Goal: Task Accomplishment & Management: Use online tool/utility

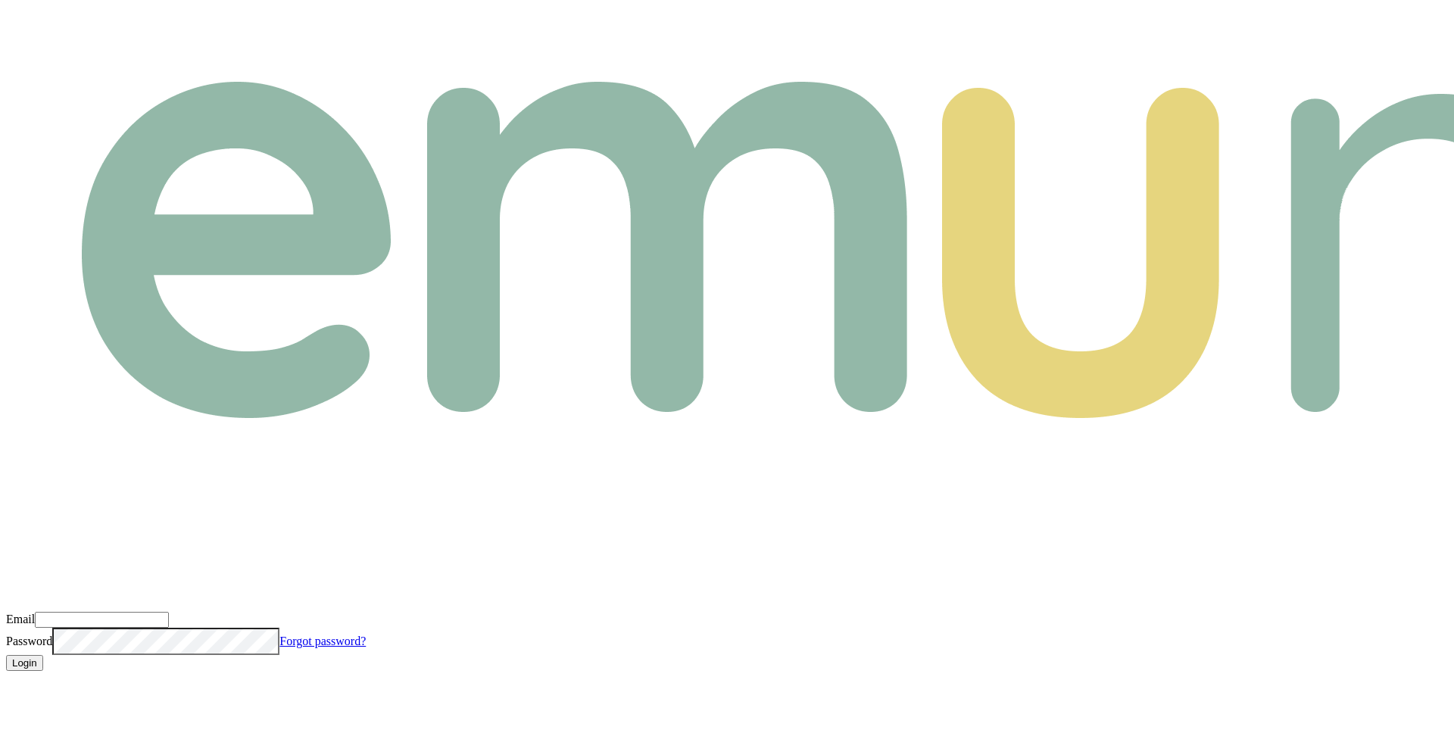
click at [169, 612] on input "Email" at bounding box center [102, 620] width 134 height 16
paste input "m+broker@emumoney.com.au"
type input "m+broker@emumoney.com.au"
click at [43, 655] on button "Login" at bounding box center [24, 663] width 37 height 16
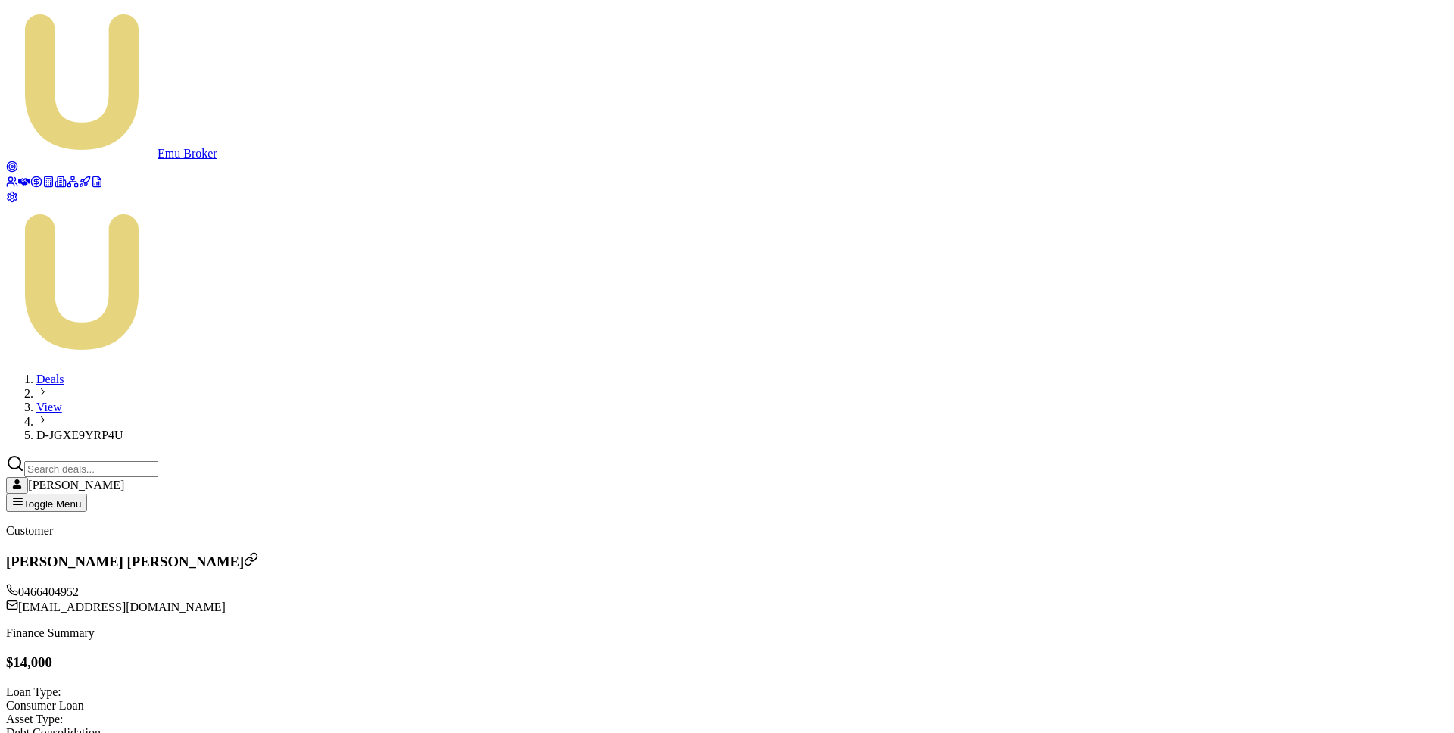
click at [123, 429] on span "D-JGXE9YRP4U" at bounding box center [79, 435] width 87 height 13
copy span "D-JGXE9YRP4U"
click at [23, 176] on icon at bounding box center [24, 182] width 12 height 12
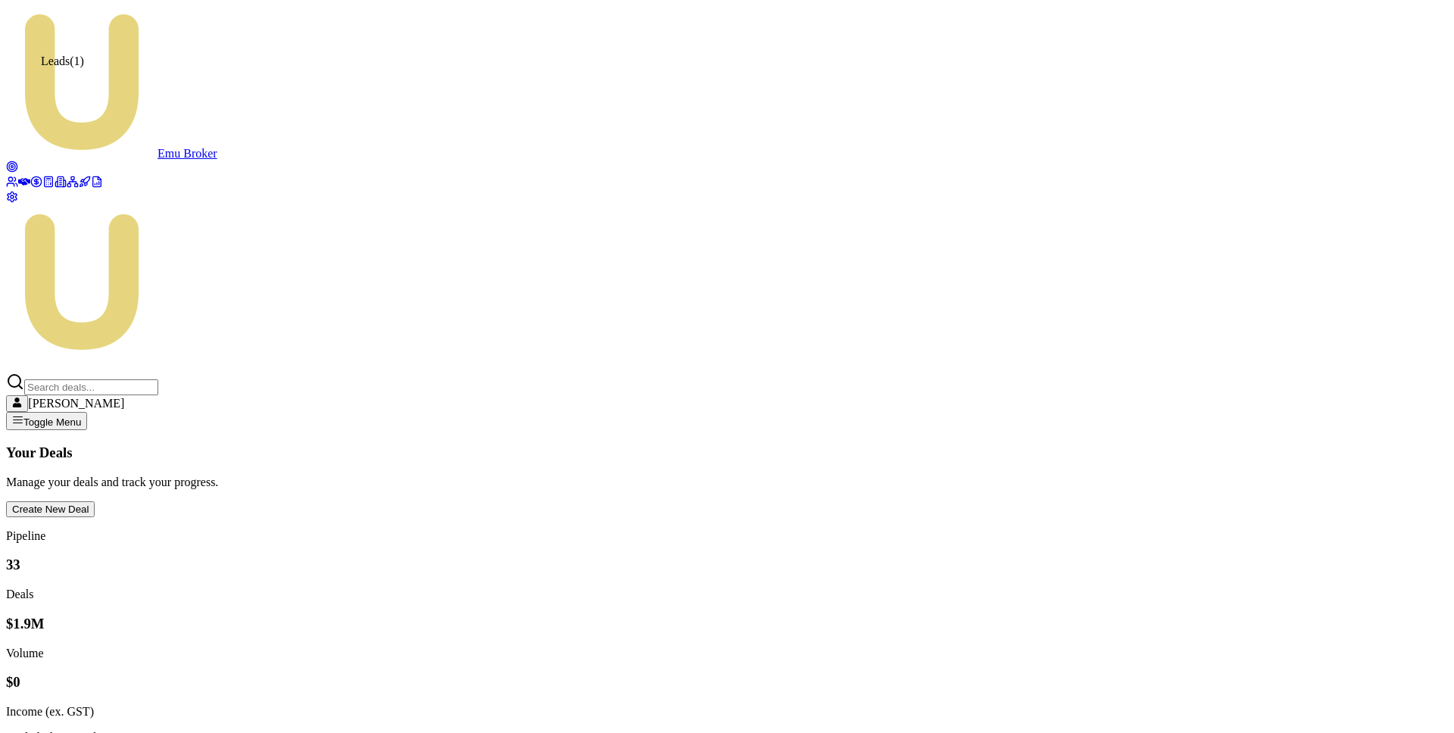
click at [15, 164] on circle at bounding box center [12, 167] width 6 height 6
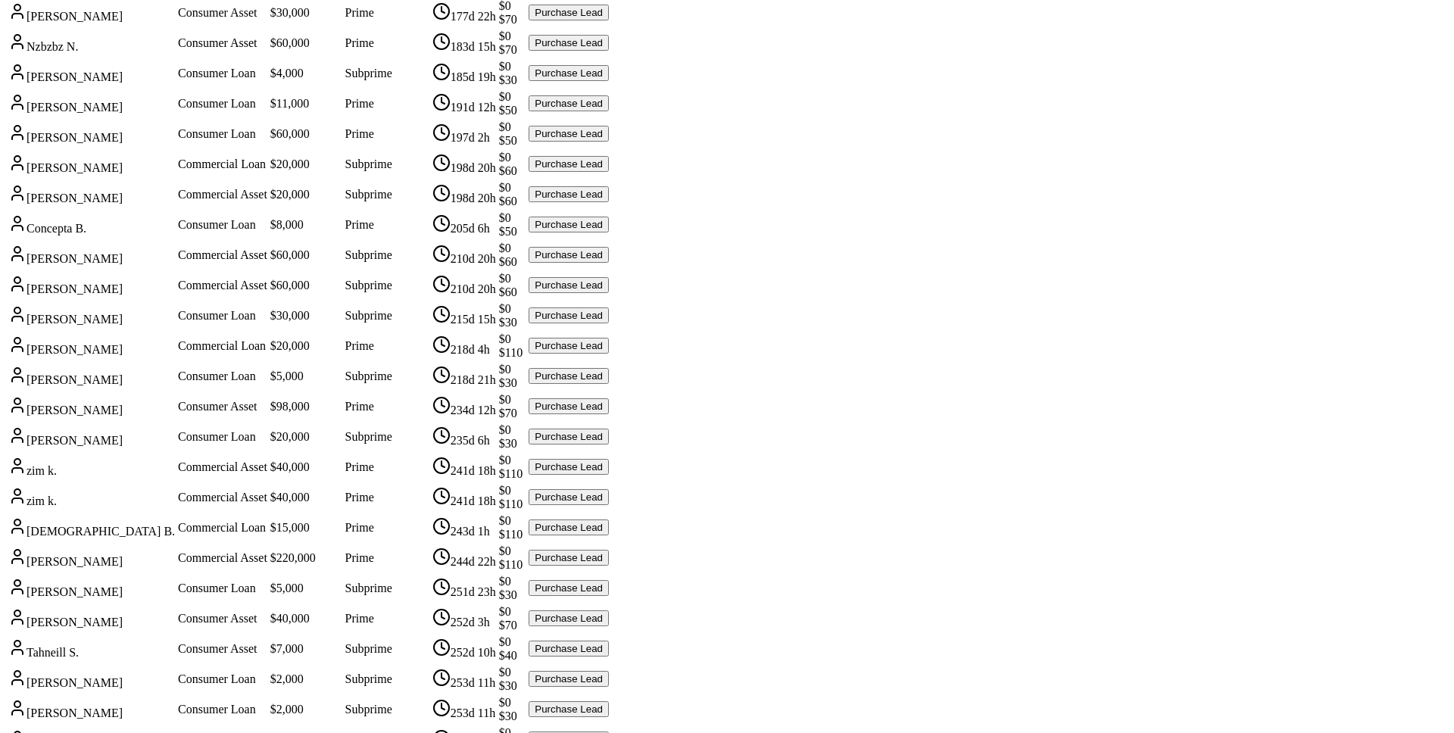
scroll to position [1513, 0]
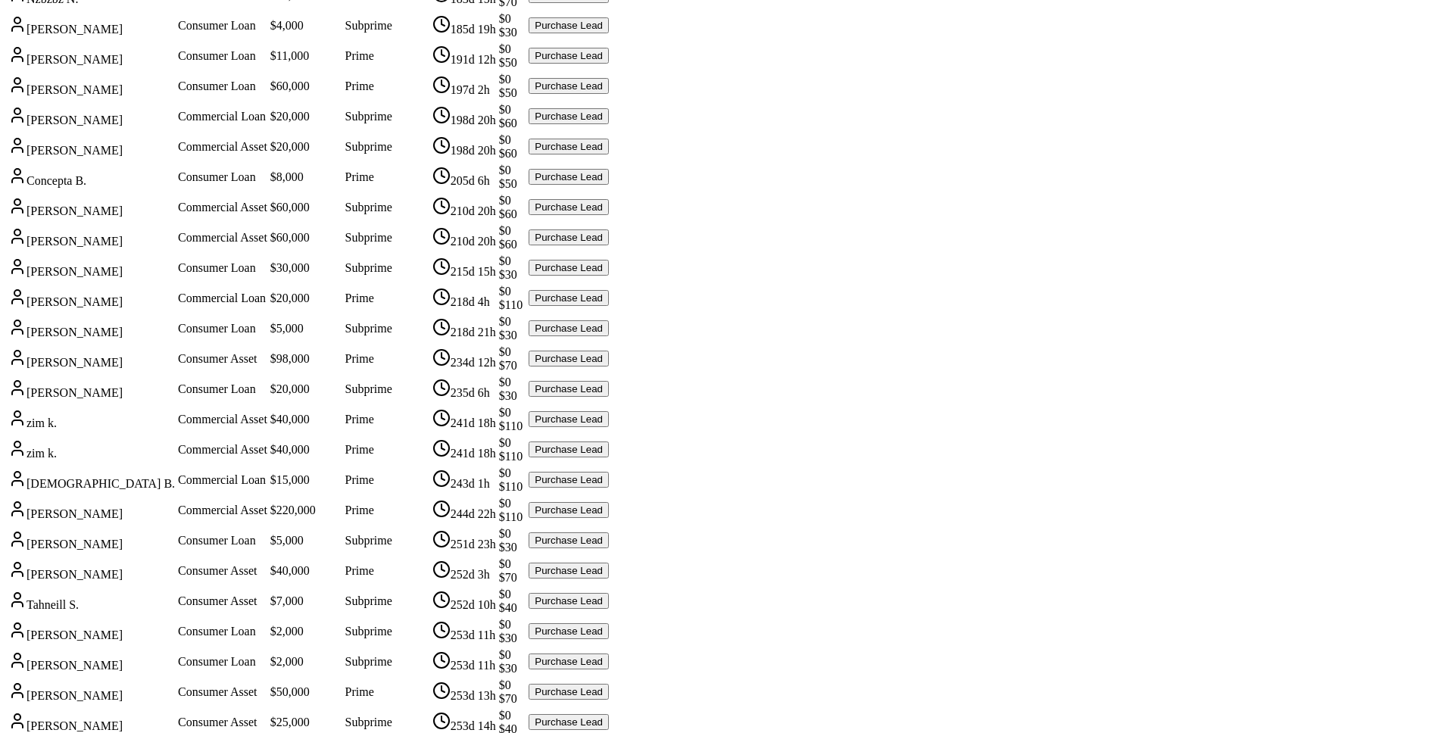
click at [609, 623] on button "Purchase Lead" at bounding box center [568, 631] width 80 height 16
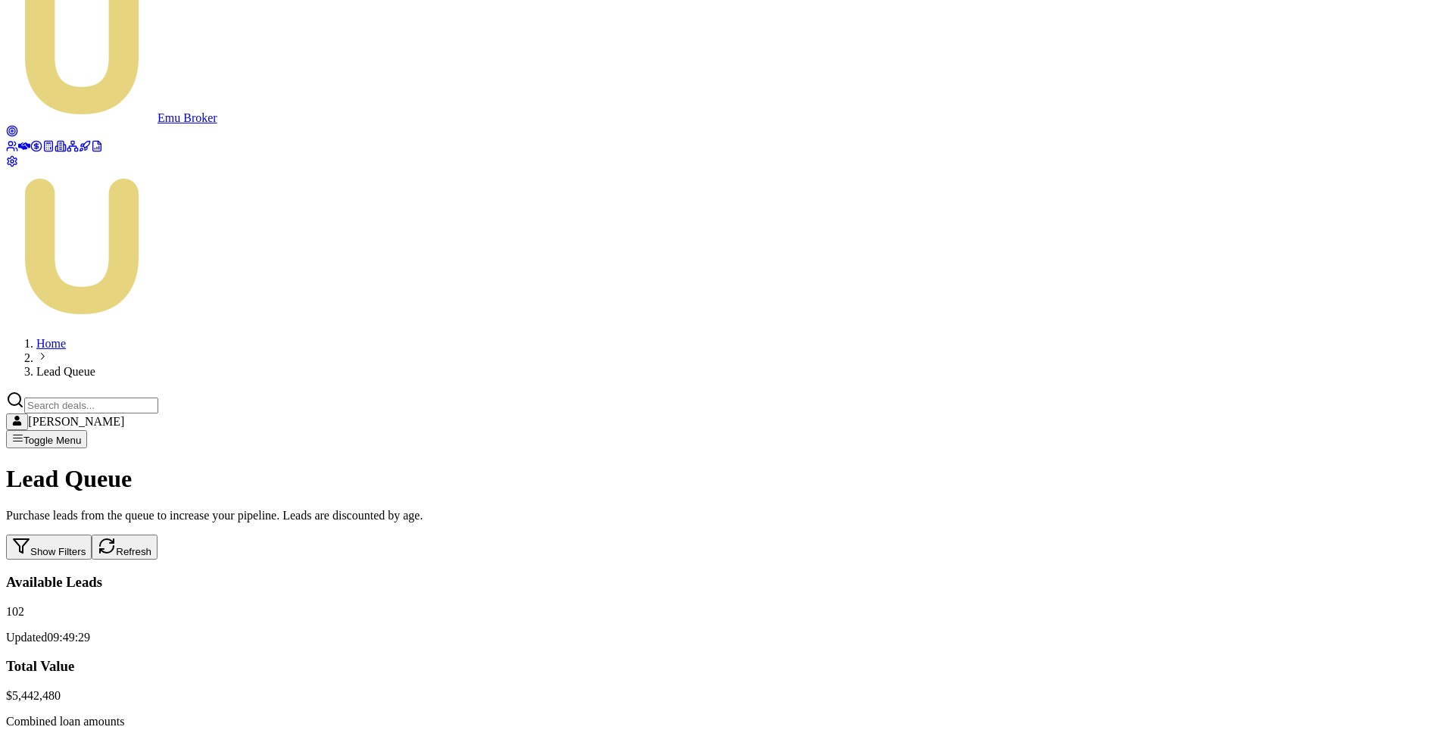
scroll to position [0, 0]
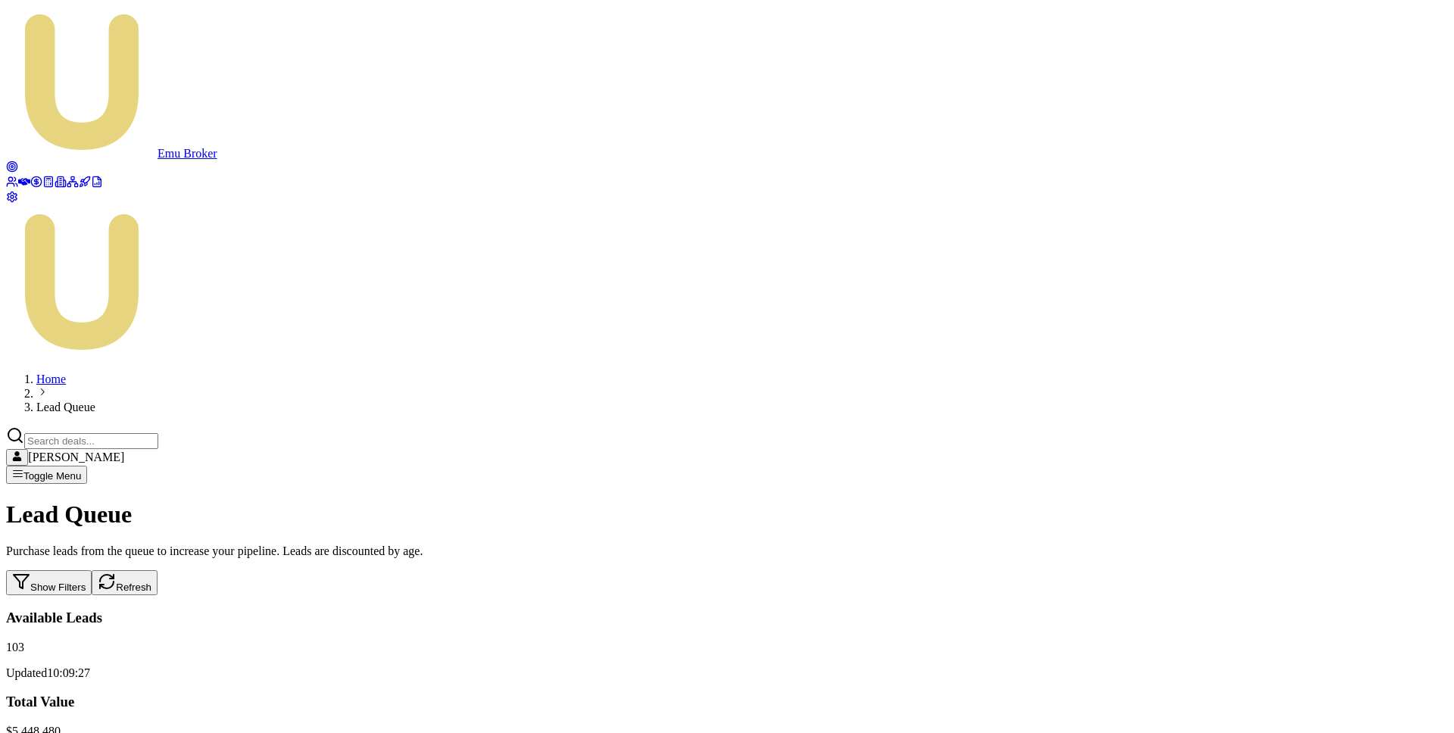
click at [18, 177] on link at bounding box center [12, 183] width 12 height 13
click at [18, 176] on icon at bounding box center [12, 182] width 12 height 12
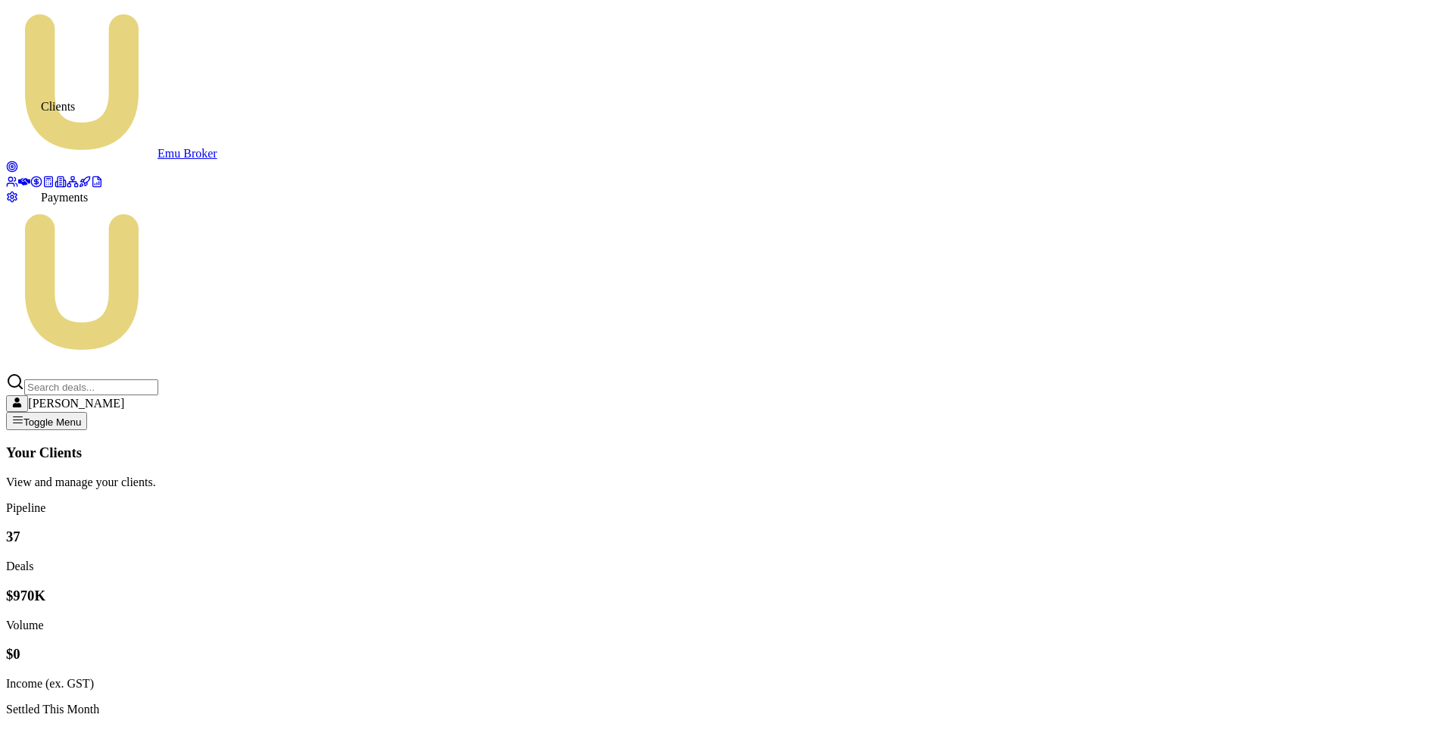
click at [30, 188] on icon at bounding box center [36, 182] width 12 height 12
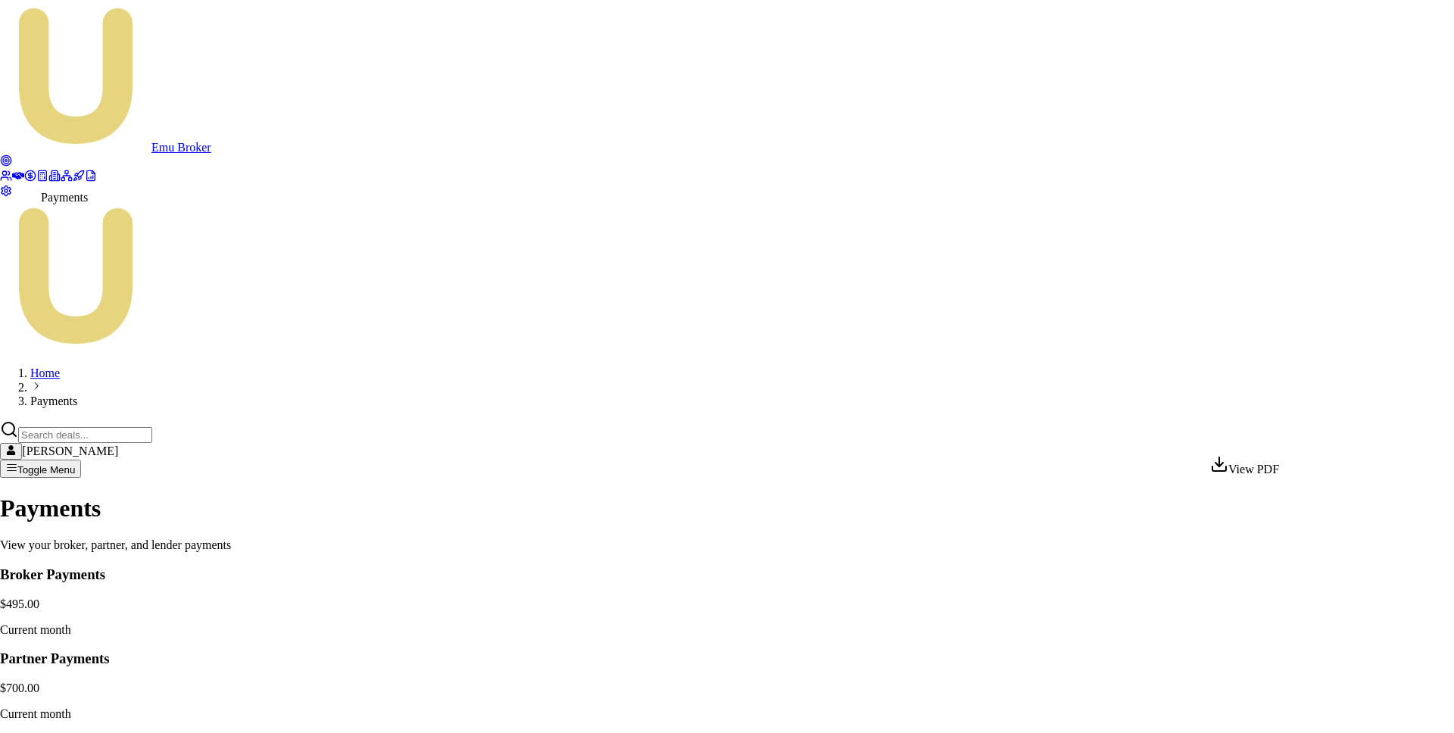
click at [1294, 442] on html "Emu Broker Home Payments Matt Burn Toggle Menu Payments View your broker, partn…" at bounding box center [727, 573] width 1454 height 1146
click at [1273, 467] on div "View PDF" at bounding box center [1244, 465] width 69 height 21
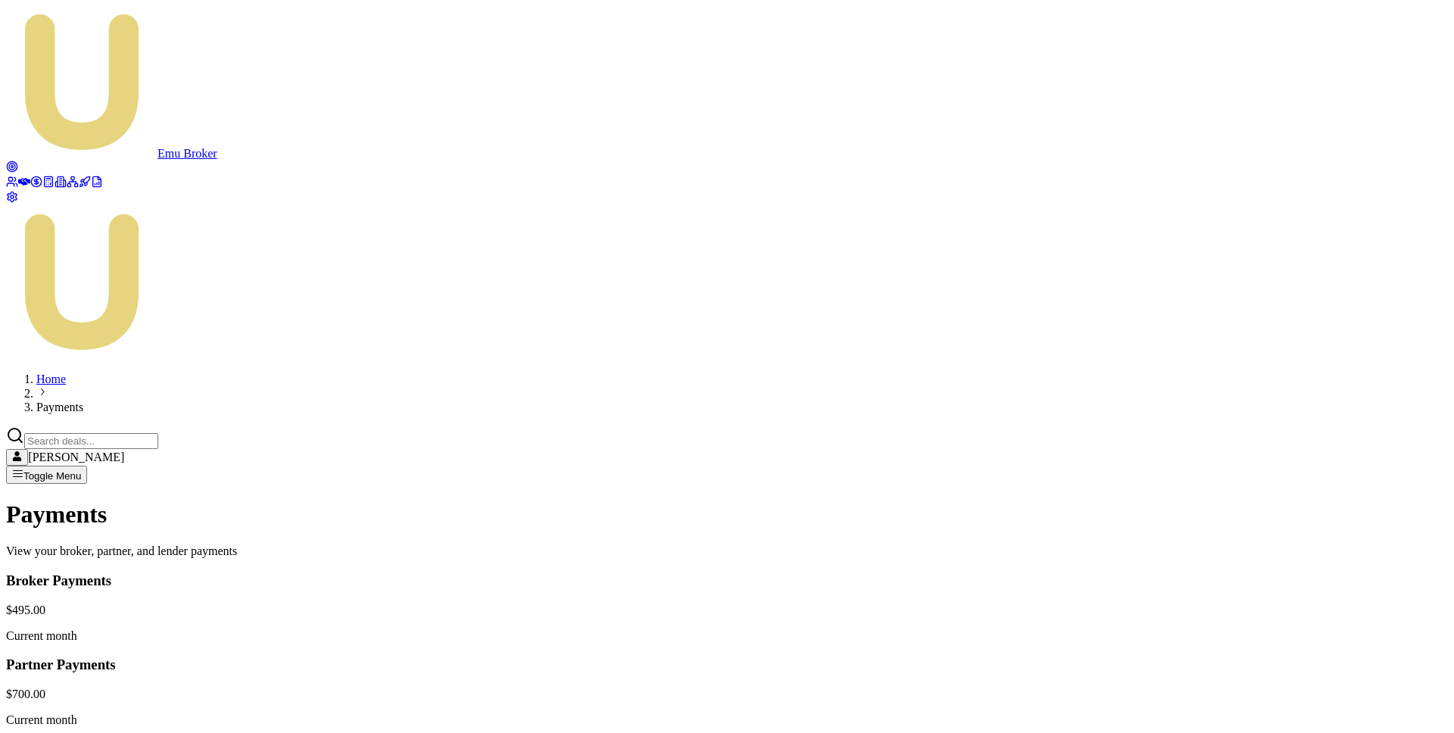
copy h2 "Broker-RCTI-U-NIH4VJ50BT.pdf"
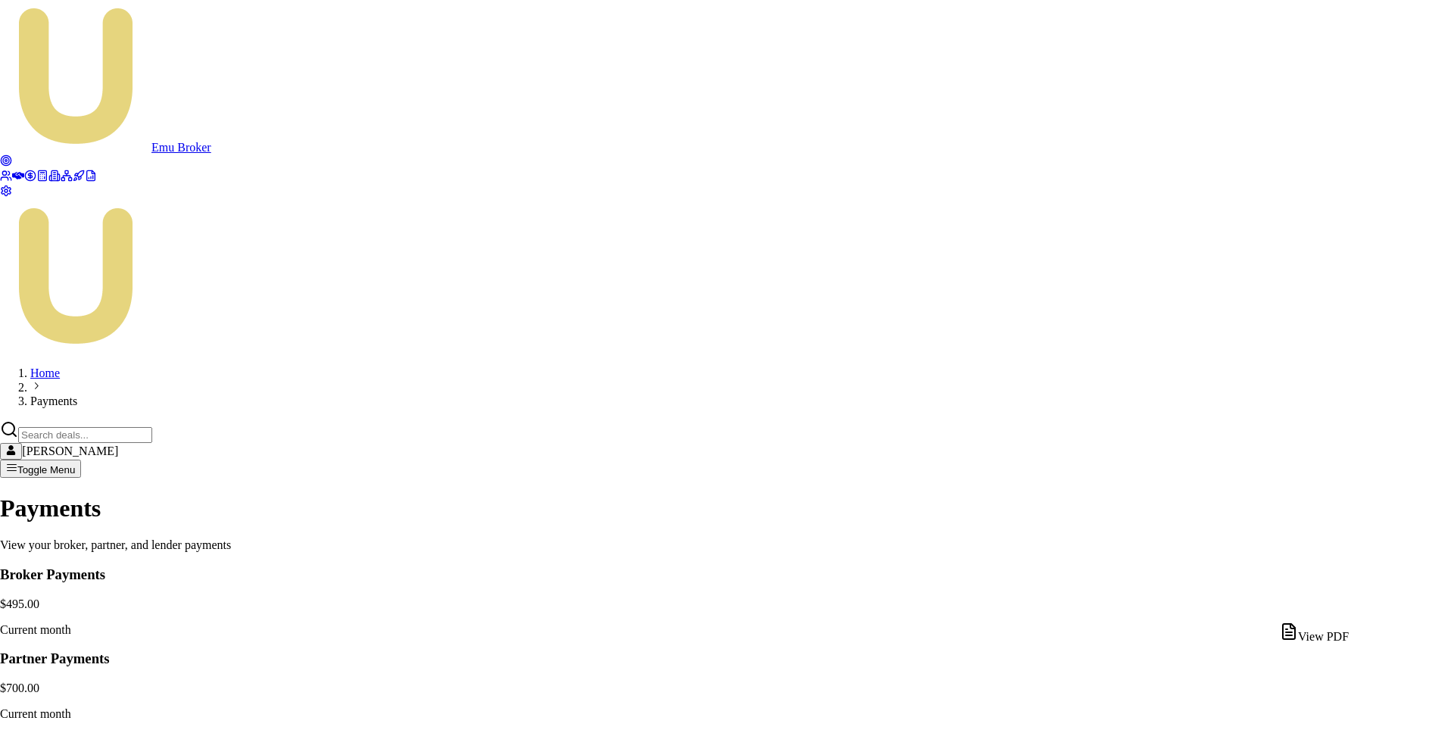
click at [1330, 634] on div "View PDF" at bounding box center [1314, 632] width 69 height 21
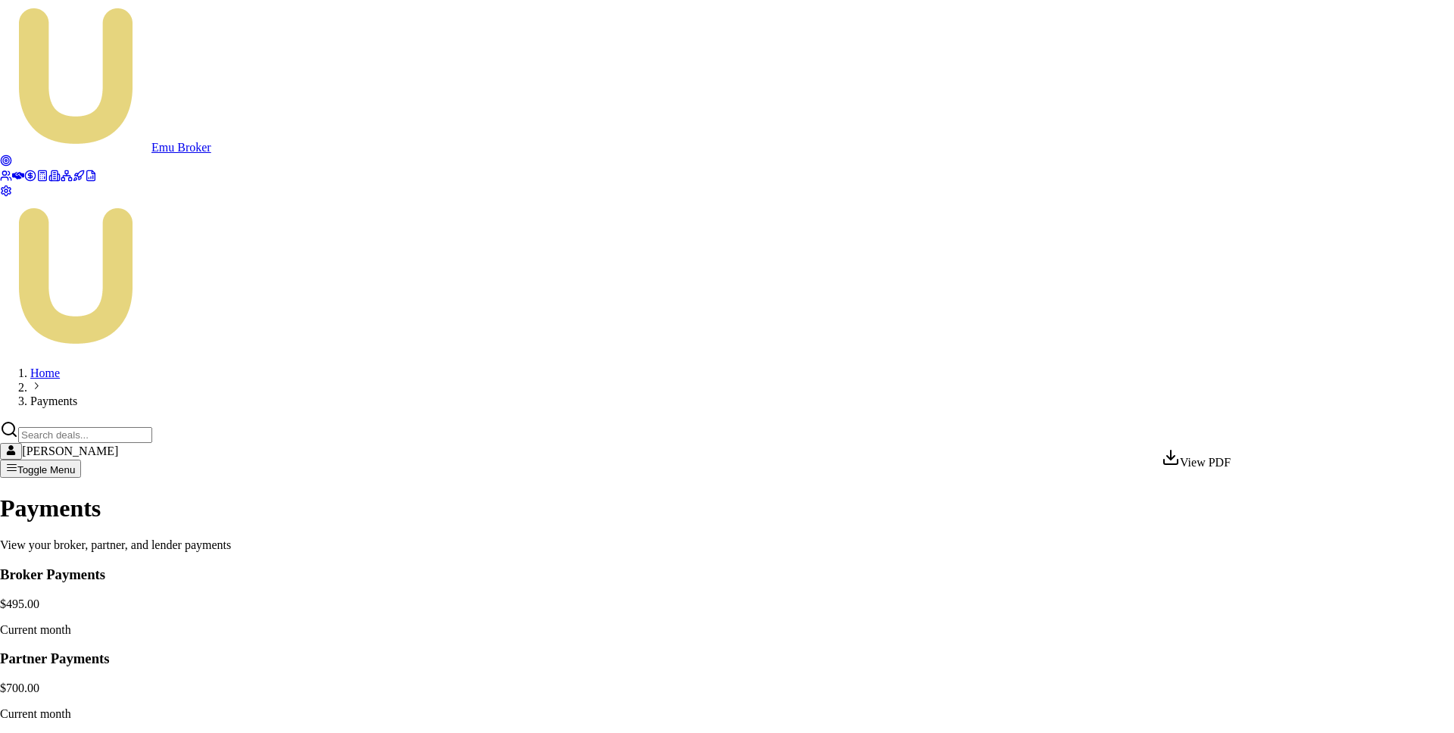
click at [1243, 431] on html "Emu Broker Home Payments Matt Burn Toggle Menu Payments View your broker, partn…" at bounding box center [727, 573] width 1454 height 1146
click at [1221, 466] on div "View PDF" at bounding box center [1195, 458] width 69 height 21
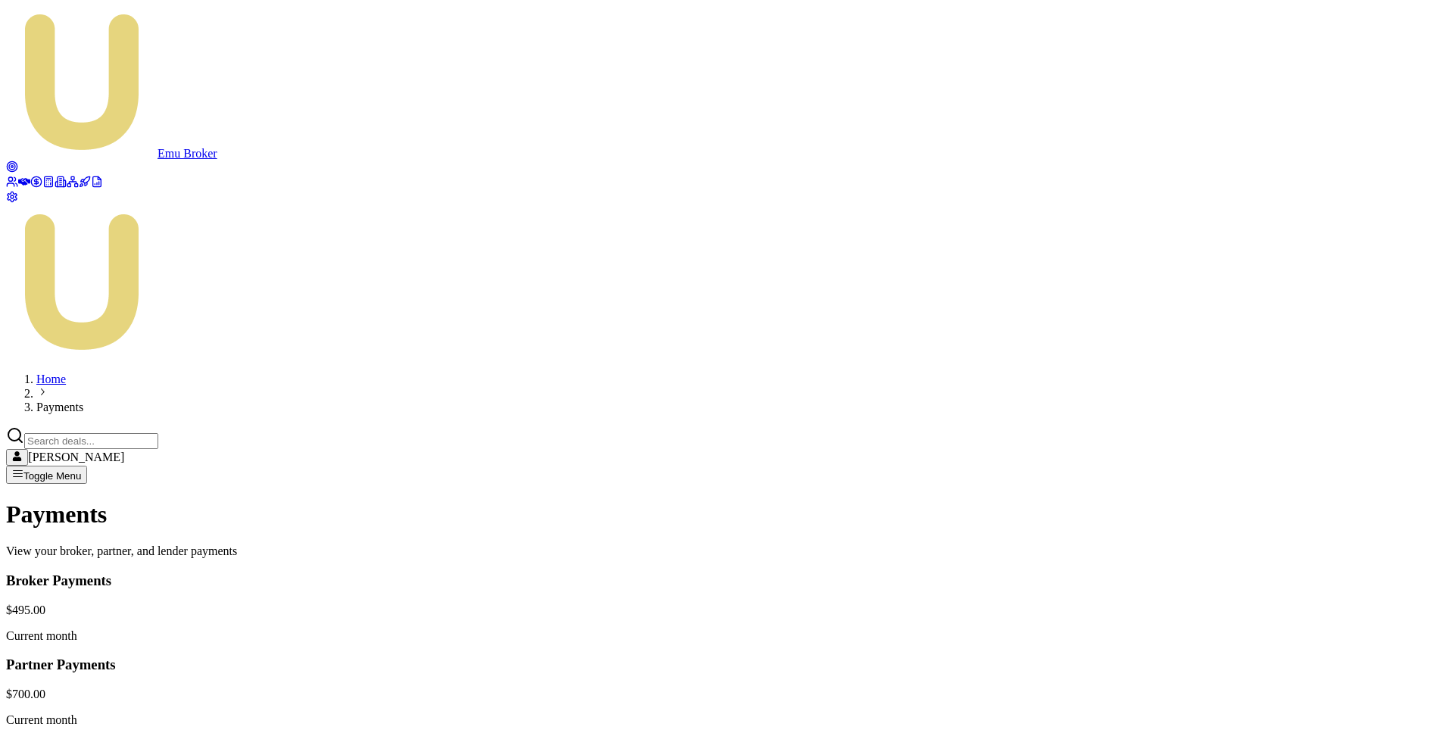
click at [1246, 428] on html "Emu Broker Home Payments Matt Burn Toggle Menu Payments View your broker, partn…" at bounding box center [727, 576] width 1454 height 1152
click at [1244, 438] on html "Emu Broker Home Payments Matt Burn Toggle Menu Payments View your broker, partn…" at bounding box center [727, 576] width 1454 height 1152
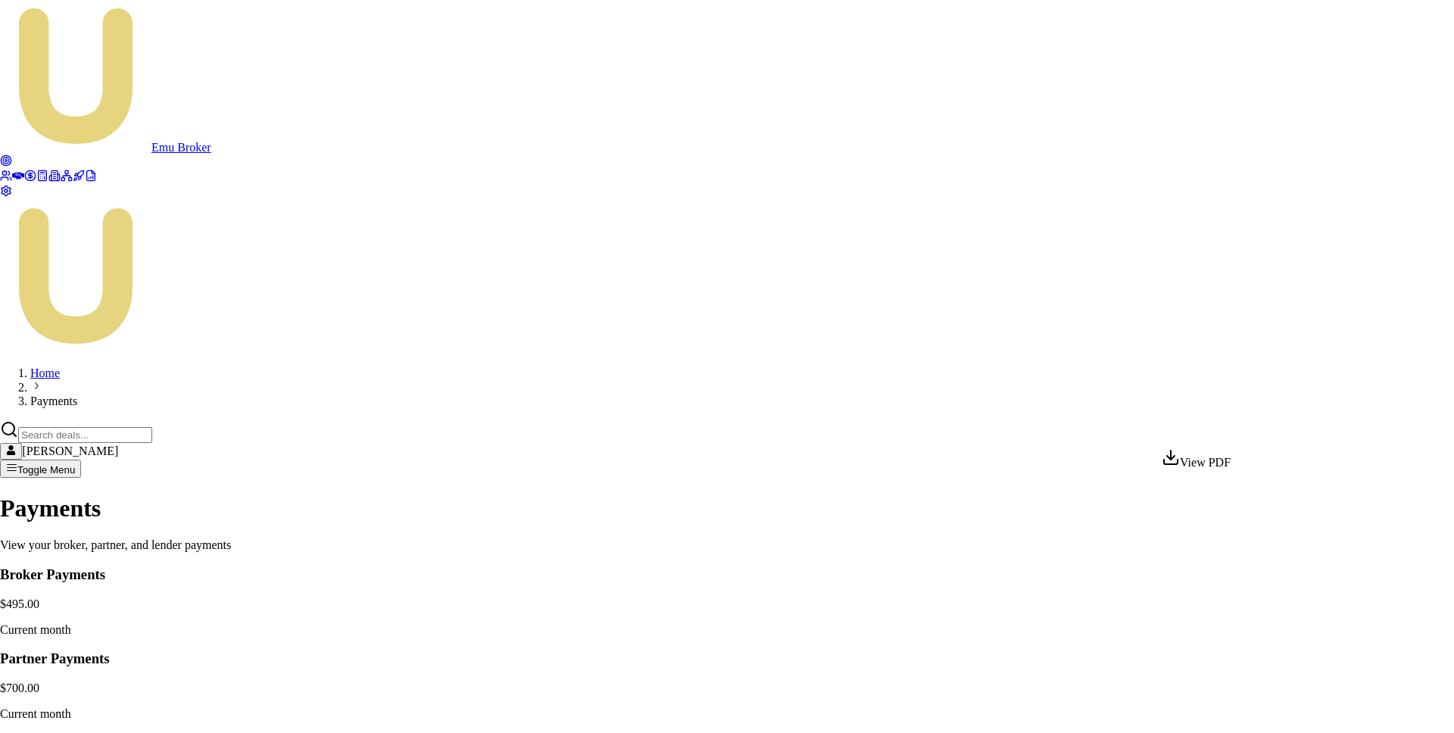
click at [1230, 469] on div "View PDF" at bounding box center [1195, 458] width 69 height 21
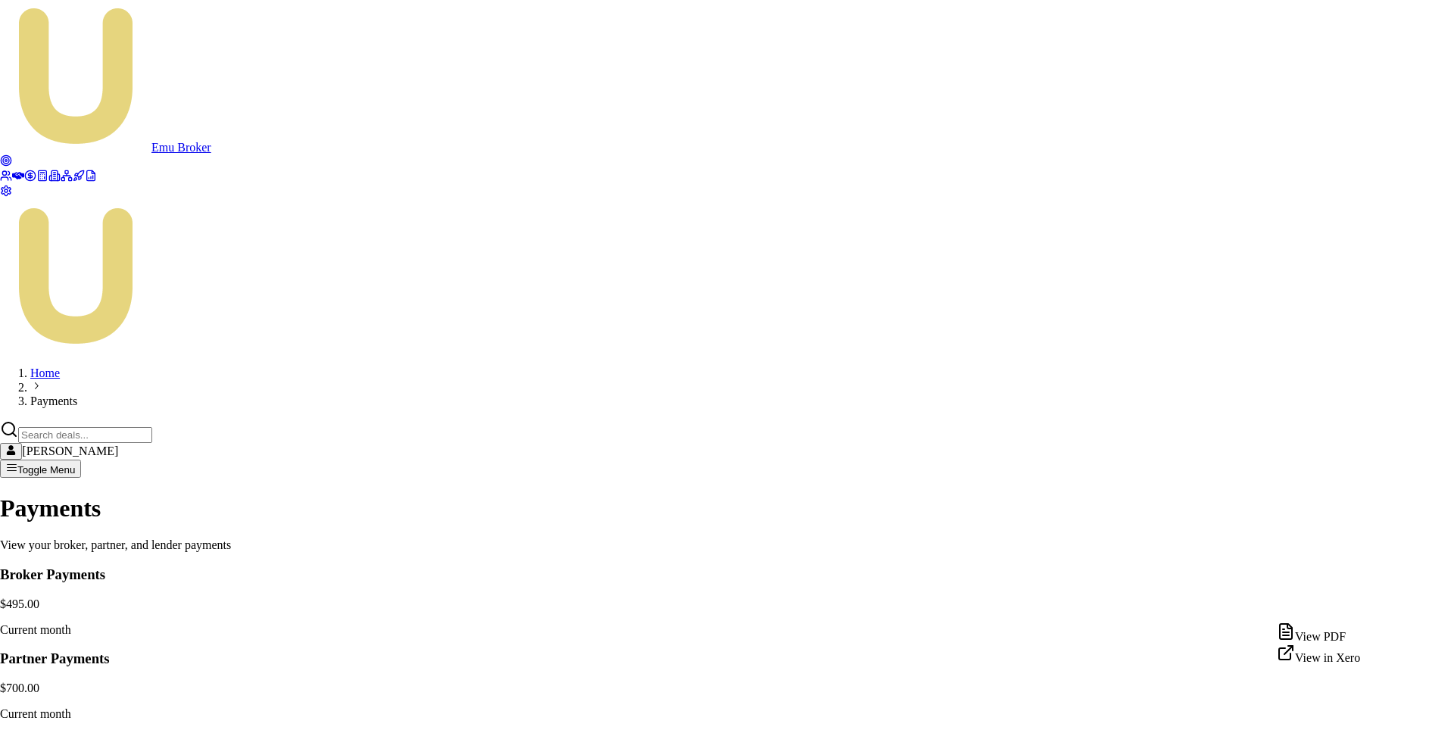
click at [1326, 637] on div "View PDF" at bounding box center [1317, 632] width 83 height 21
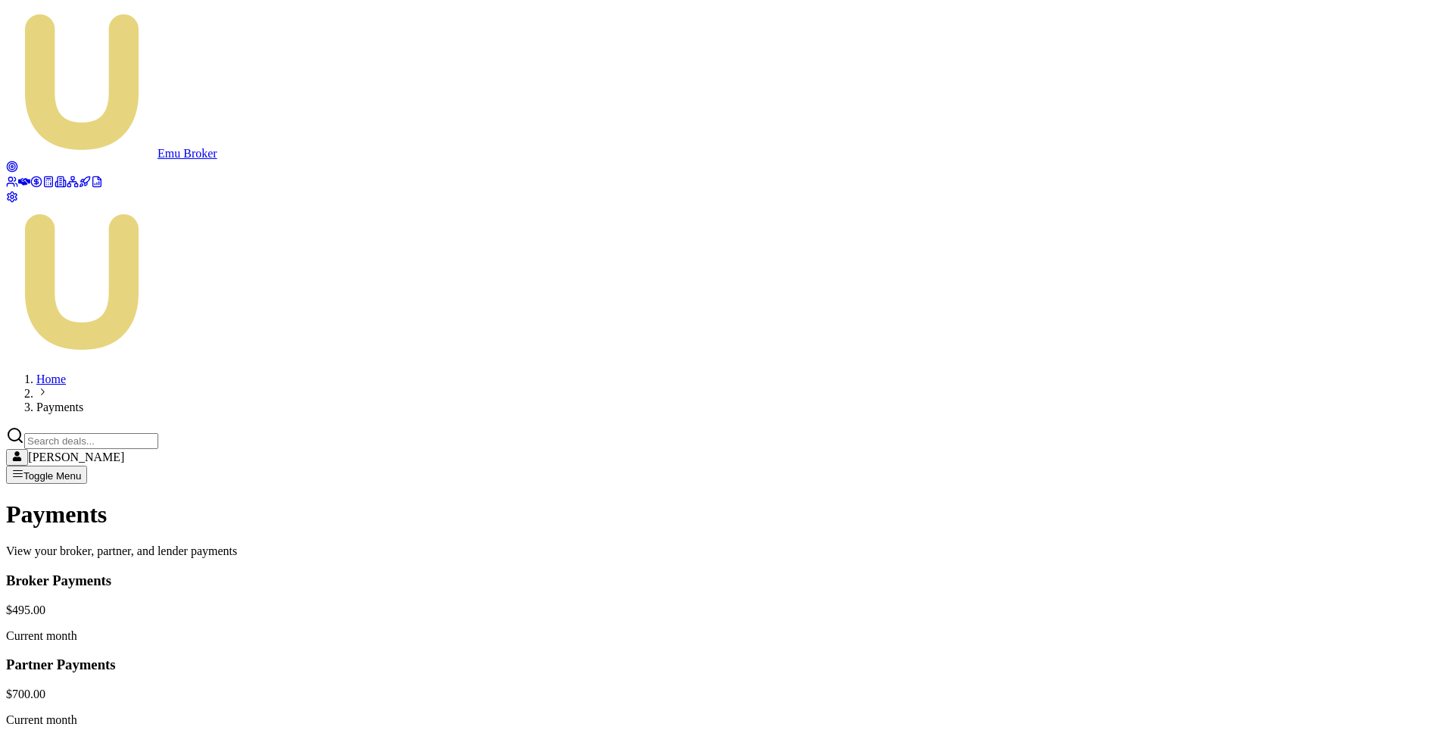
click at [1245, 434] on html "Emu Broker Home Payments Matt Burn Toggle Menu Payments View your broker, partn…" at bounding box center [727, 576] width 1454 height 1152
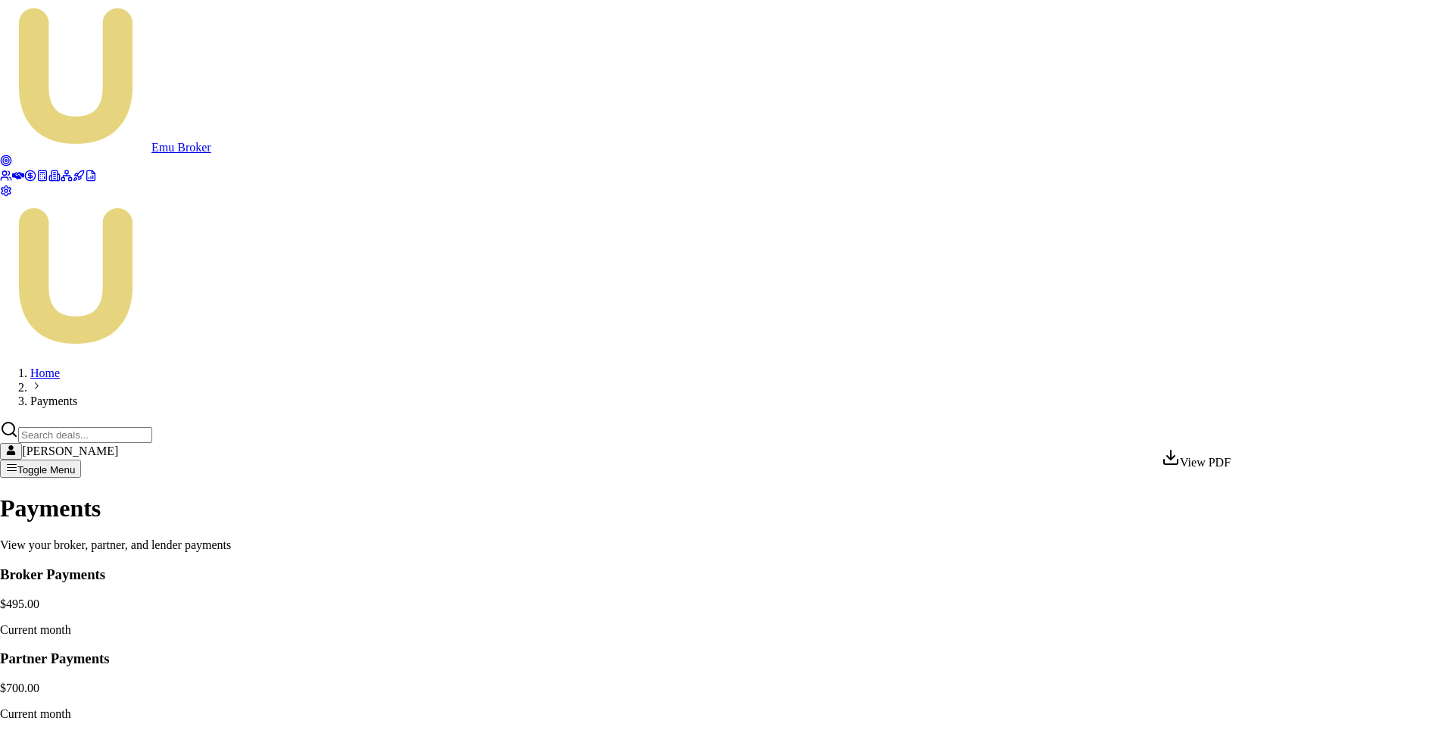
click at [1223, 466] on div "View PDF" at bounding box center [1195, 458] width 69 height 21
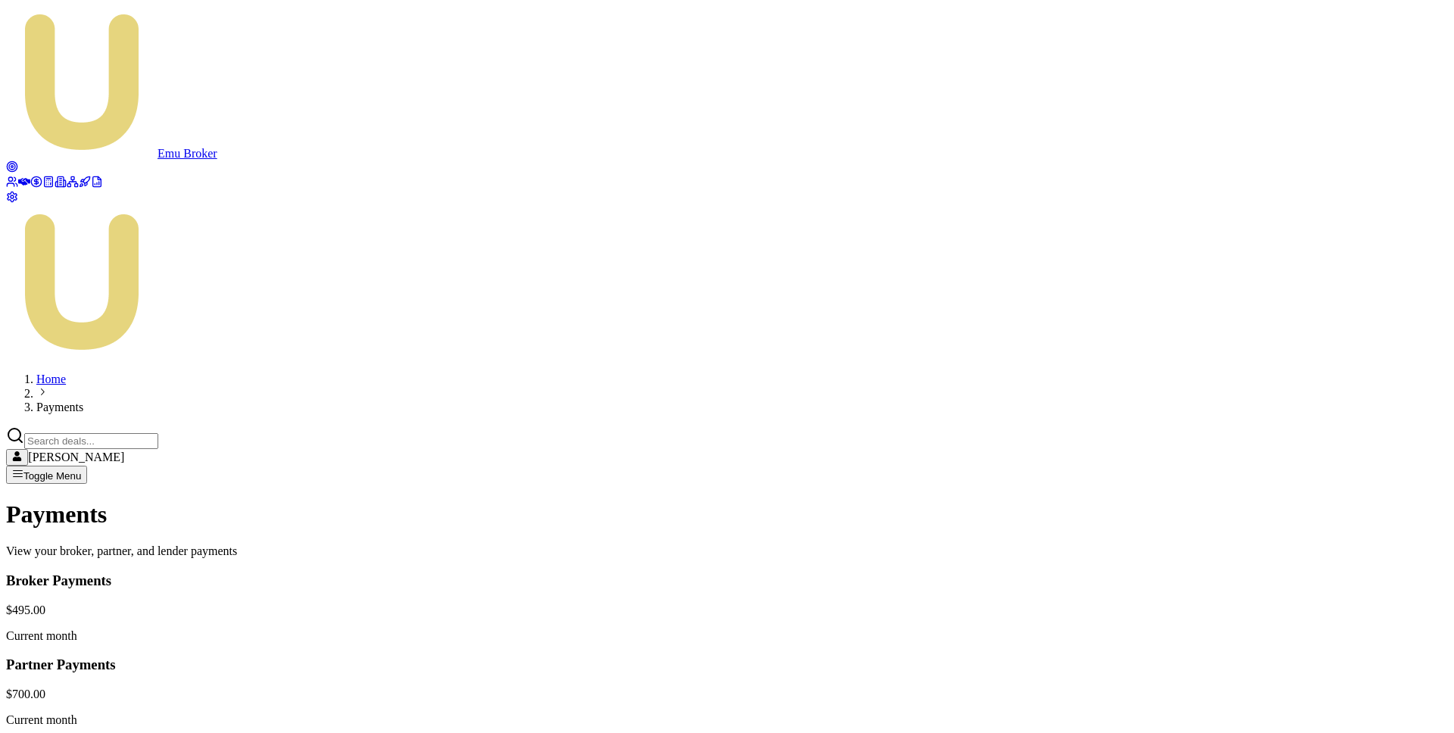
click at [1245, 432] on html "Emu Broker Home Payments Matt Burn Toggle Menu Payments View your broker, partn…" at bounding box center [727, 576] width 1454 height 1152
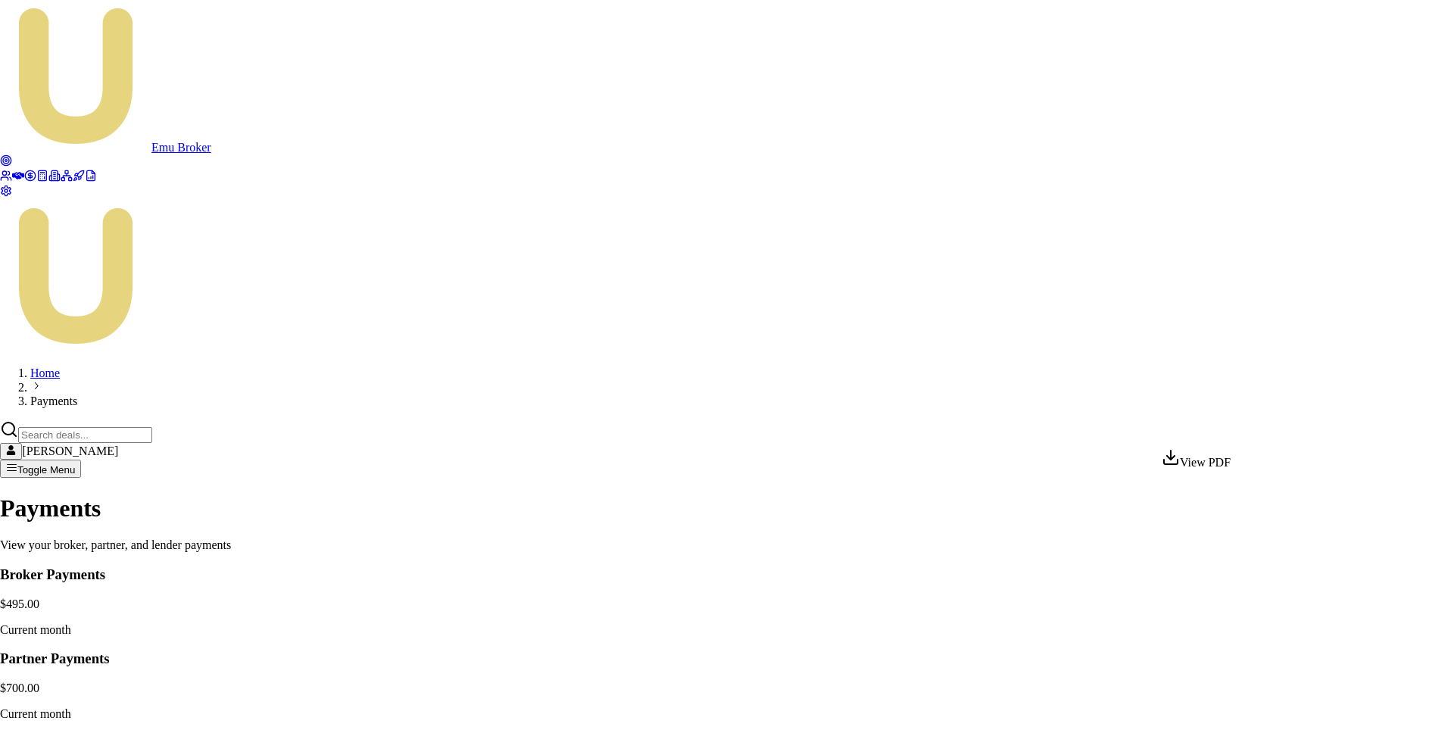
click at [1221, 463] on div "View PDF" at bounding box center [1195, 458] width 69 height 21
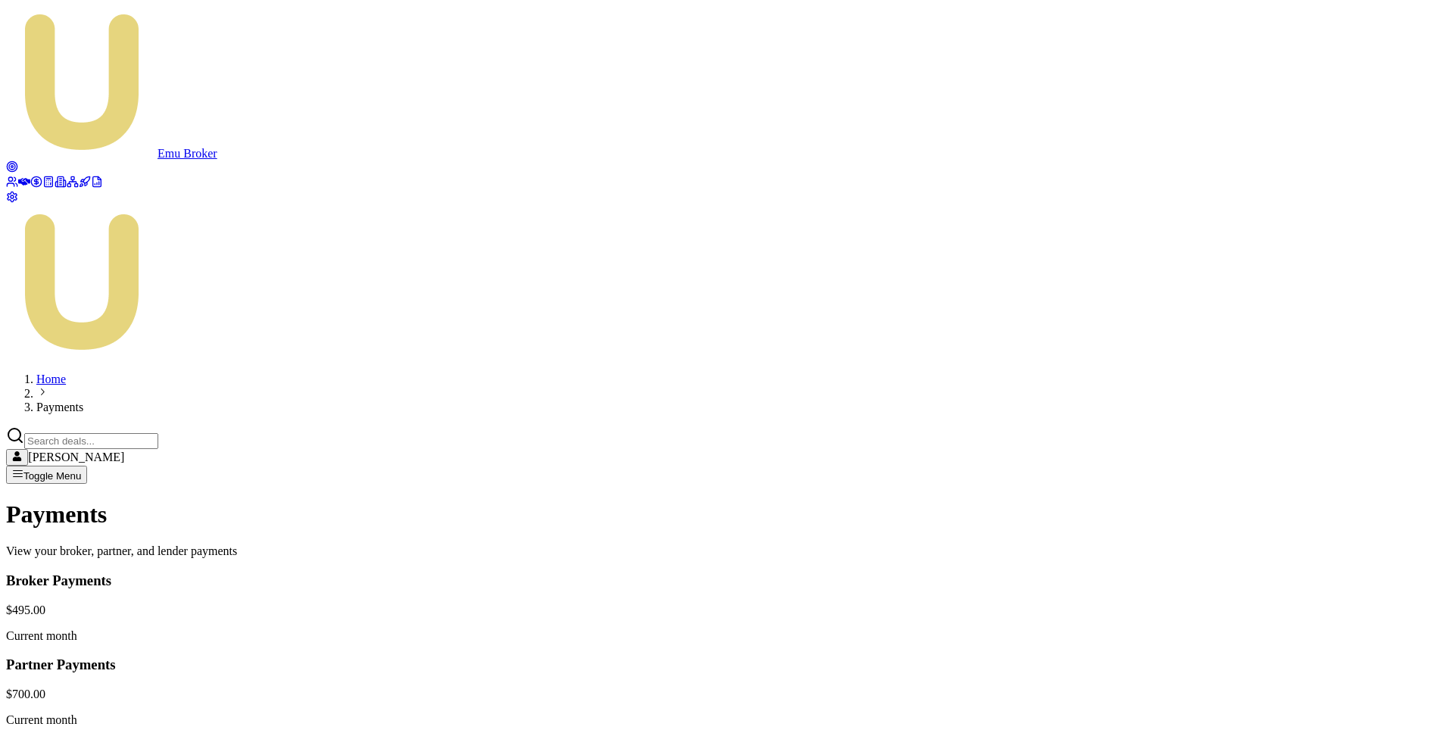
click at [67, 188] on icon at bounding box center [73, 182] width 12 height 12
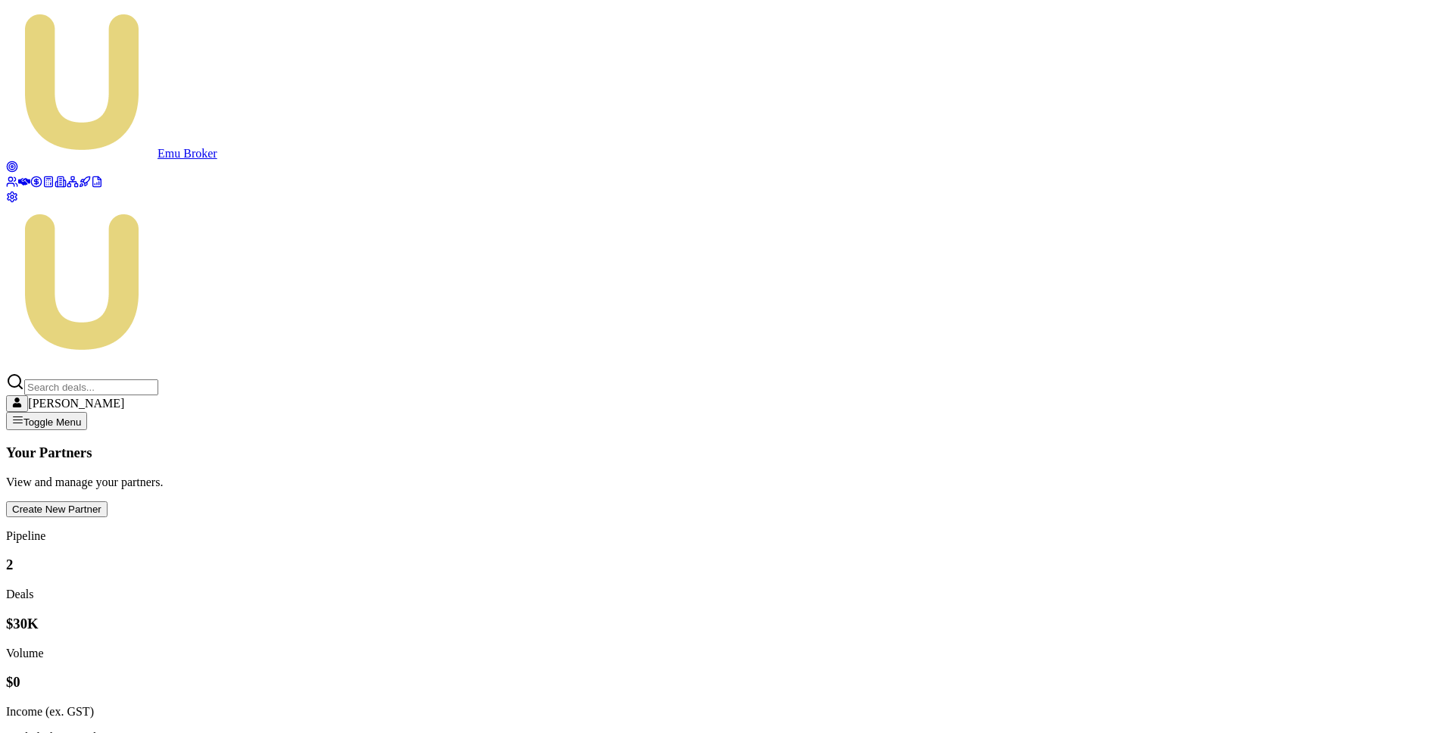
click at [79, 188] on icon at bounding box center [85, 182] width 12 height 12
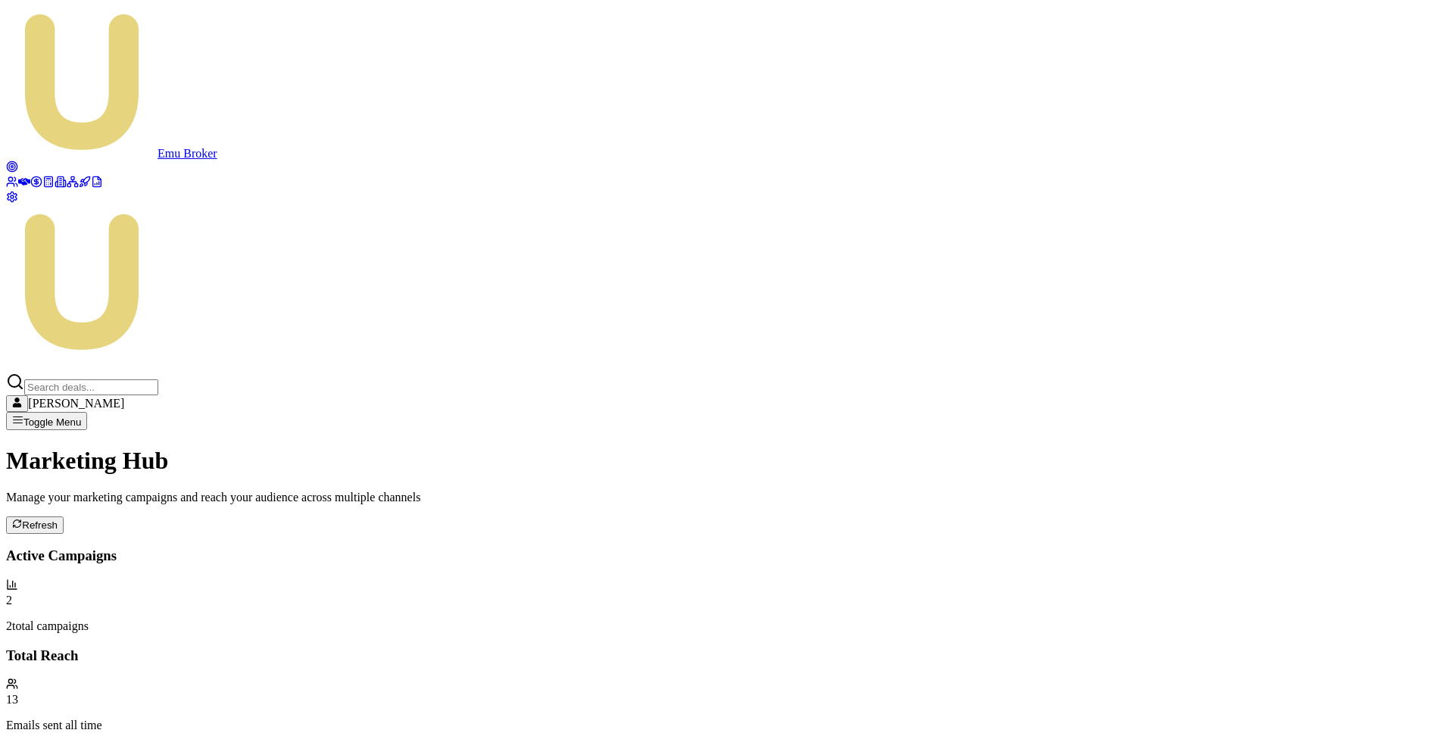
click at [18, 161] on icon at bounding box center [12, 167] width 12 height 12
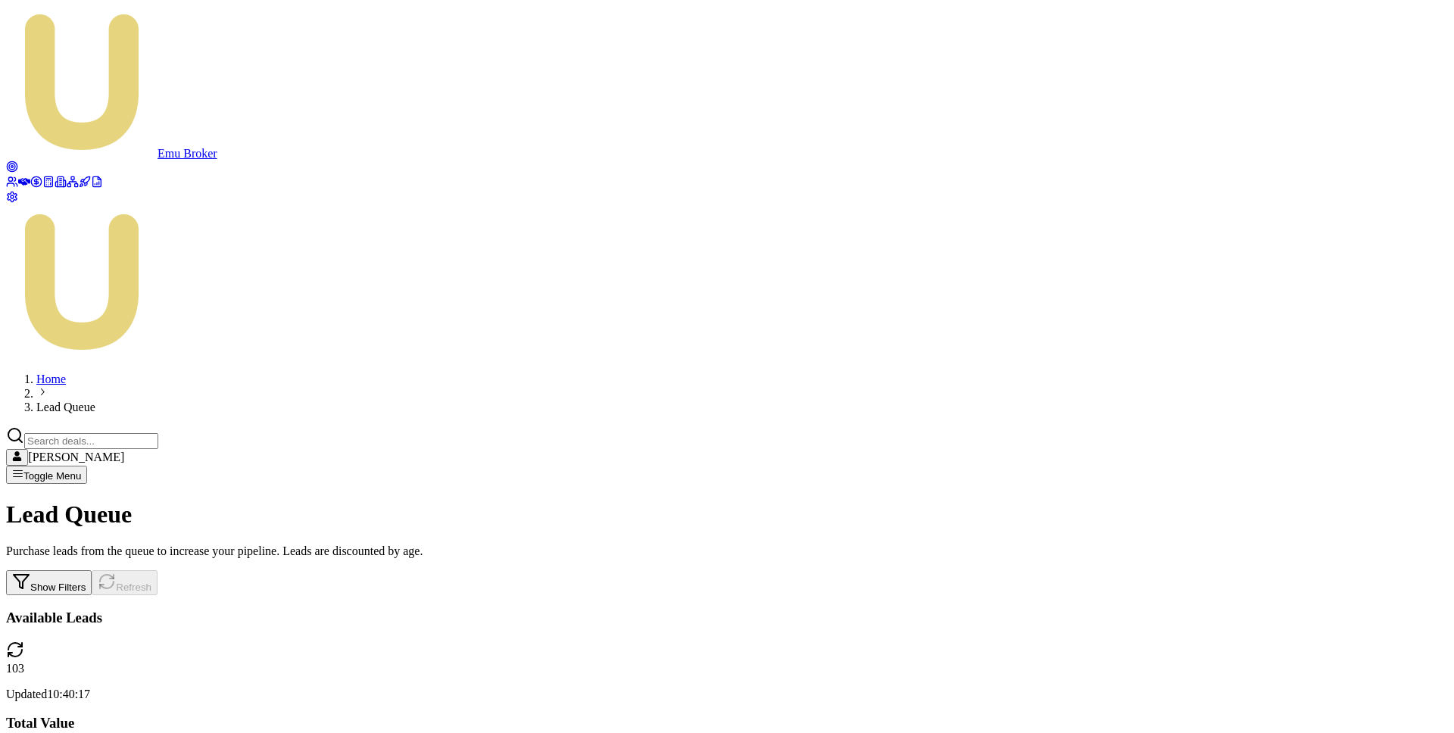
click at [30, 188] on icon at bounding box center [36, 182] width 12 height 12
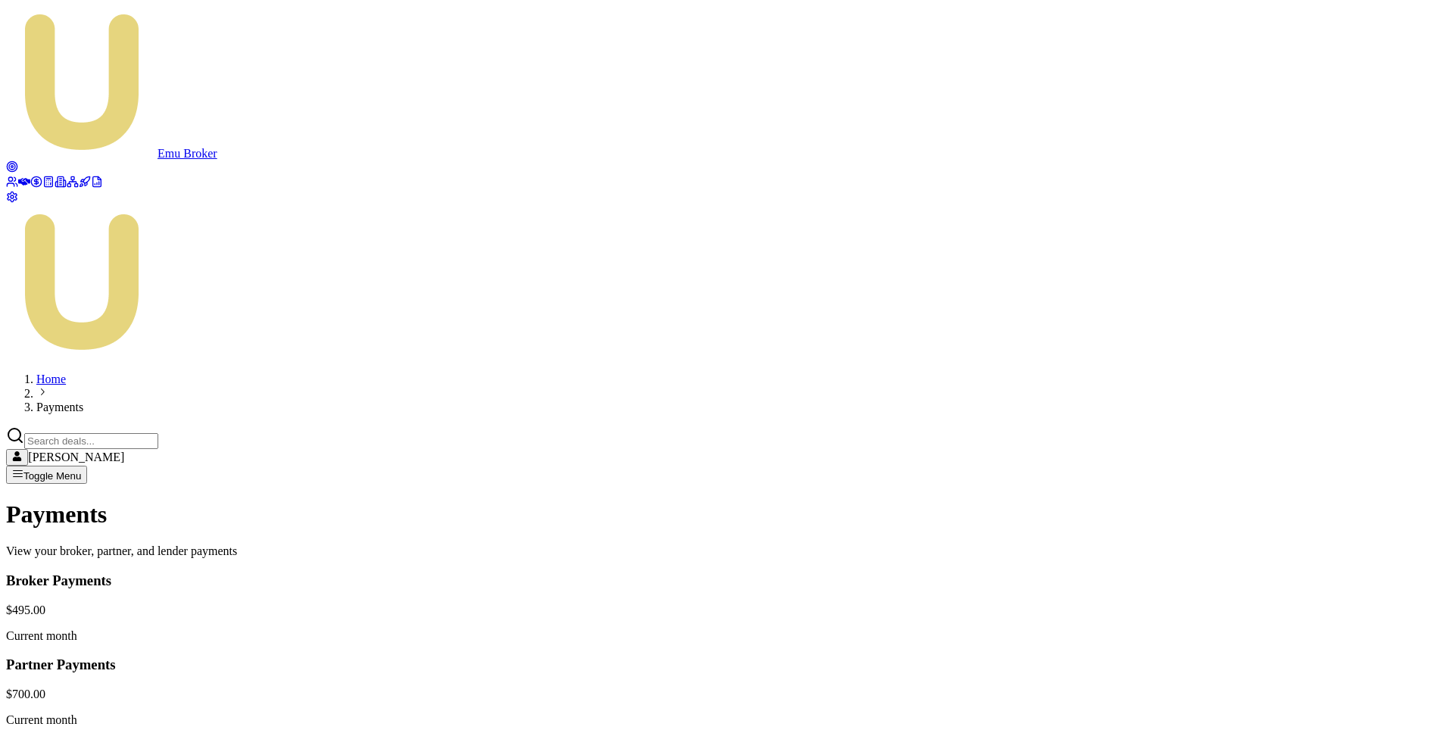
click at [18, 176] on icon at bounding box center [12, 182] width 12 height 12
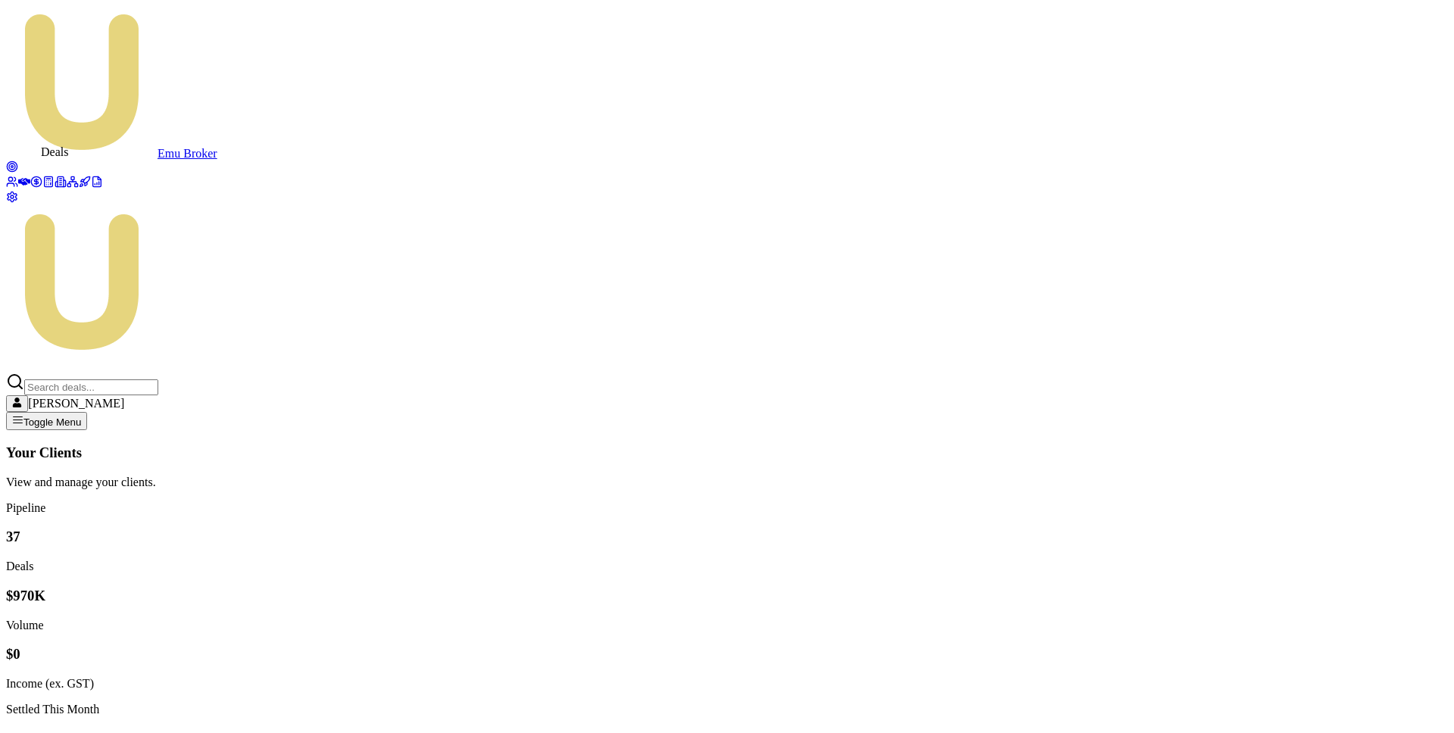
click at [22, 178] on icon at bounding box center [24, 182] width 12 height 8
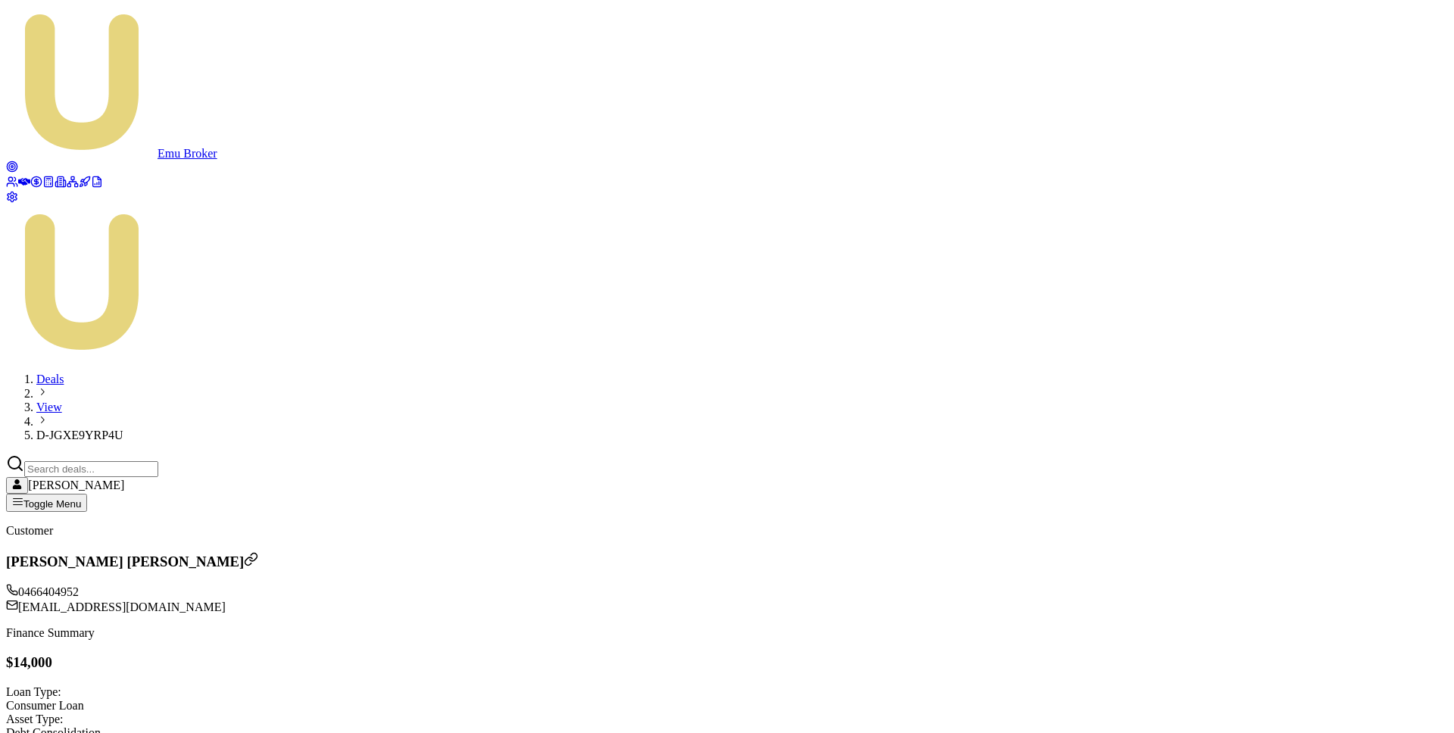
click at [123, 429] on span "D-JGXE9YRP4U" at bounding box center [79, 435] width 87 height 13
copy span "D-JGXE9YRP4U"
click at [22, 176] on icon at bounding box center [24, 182] width 12 height 12
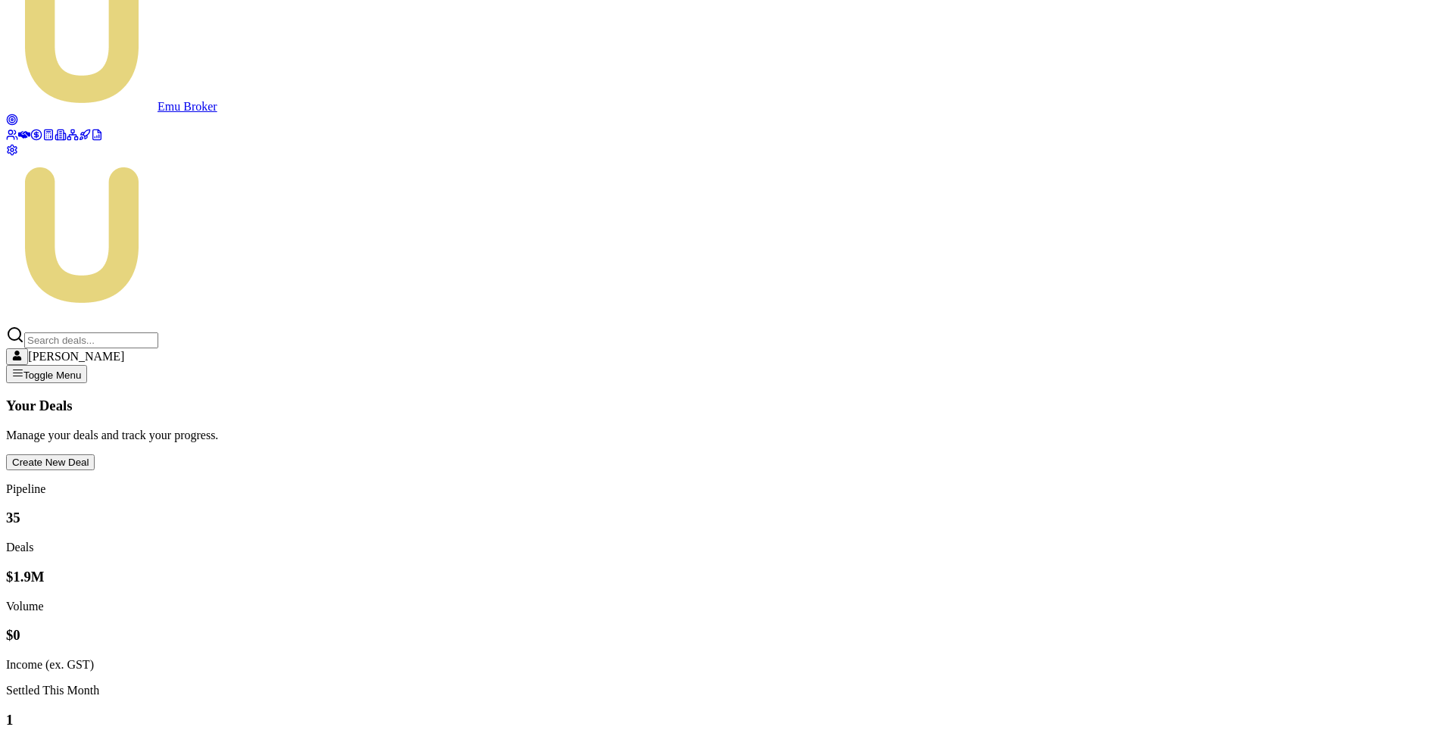
scroll to position [92, 0]
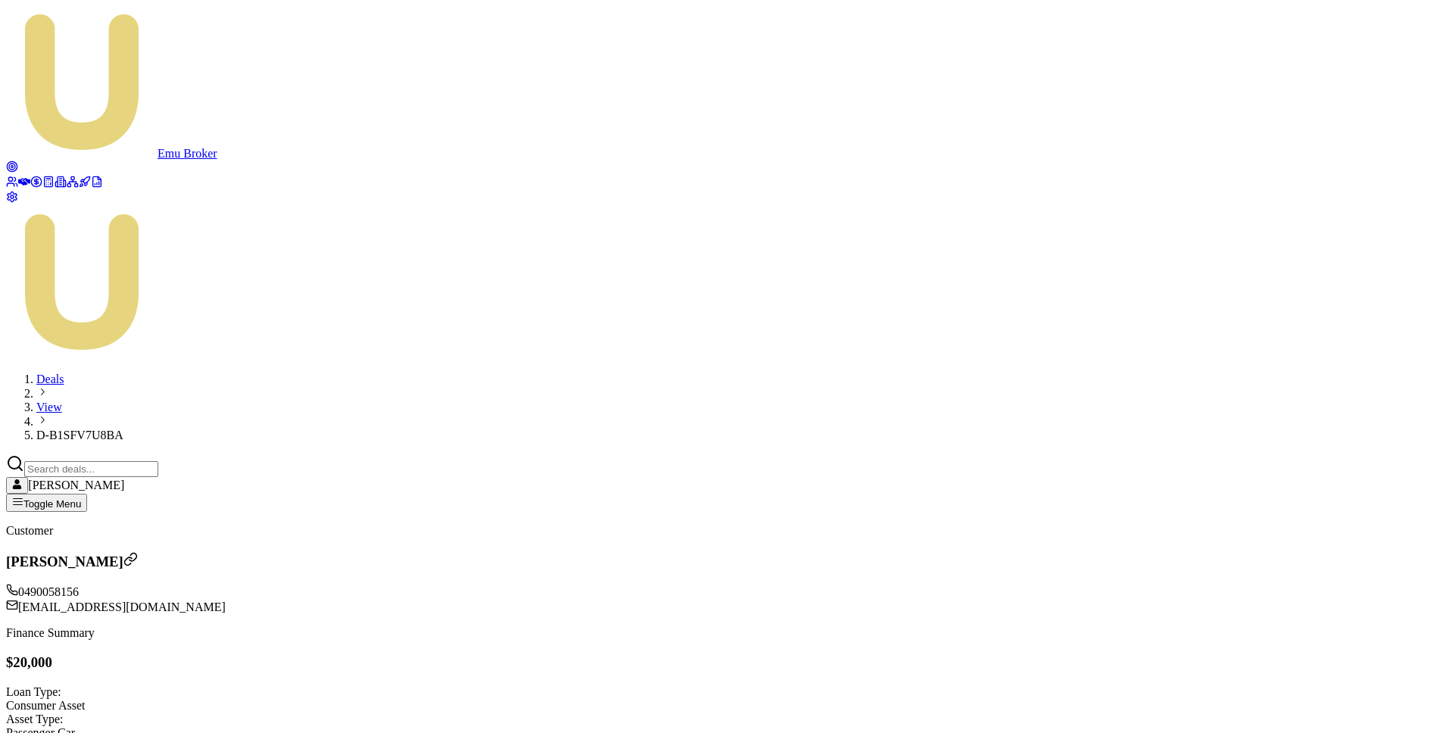
click at [123, 429] on span "D-B1SFV7U8BA" at bounding box center [79, 435] width 87 height 13
copy span "D-B1SFV7U8BA"
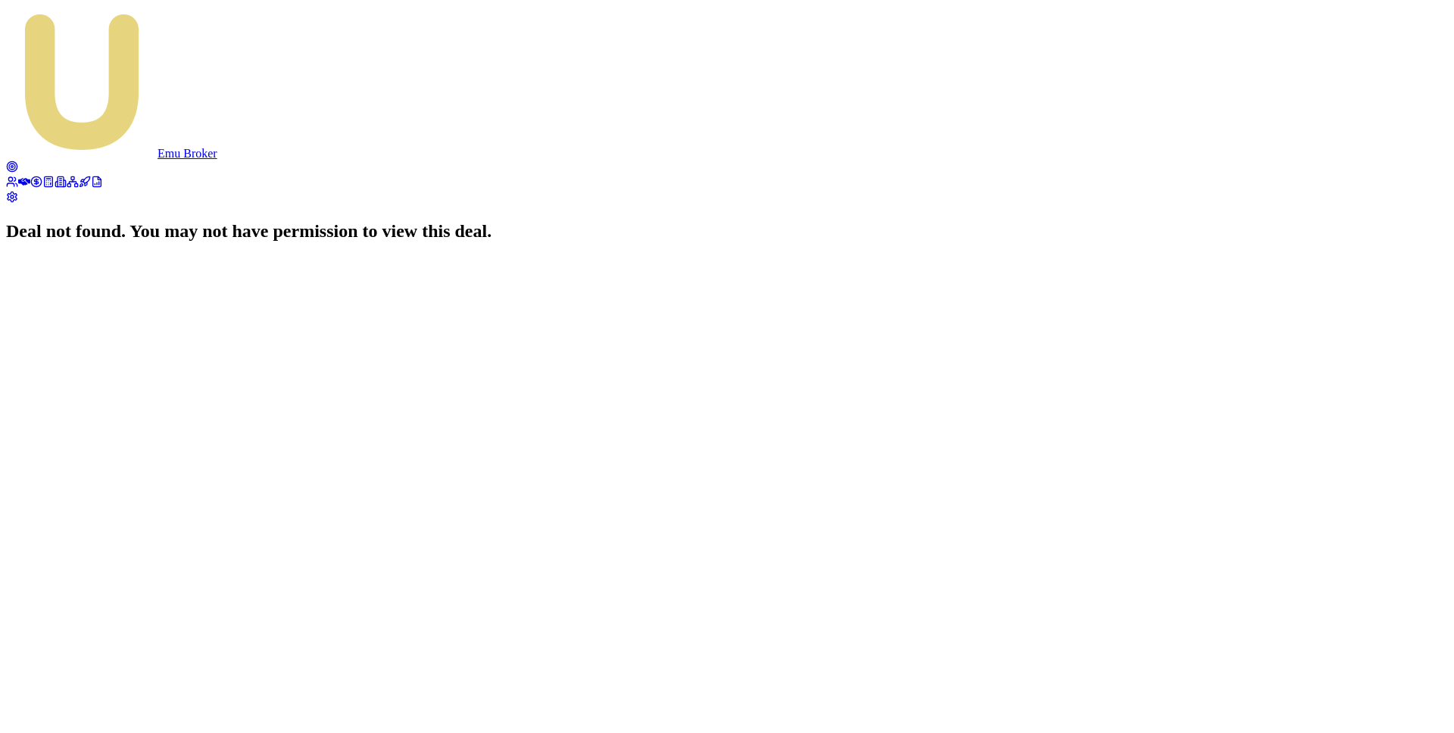
click at [23, 178] on icon at bounding box center [24, 182] width 12 height 8
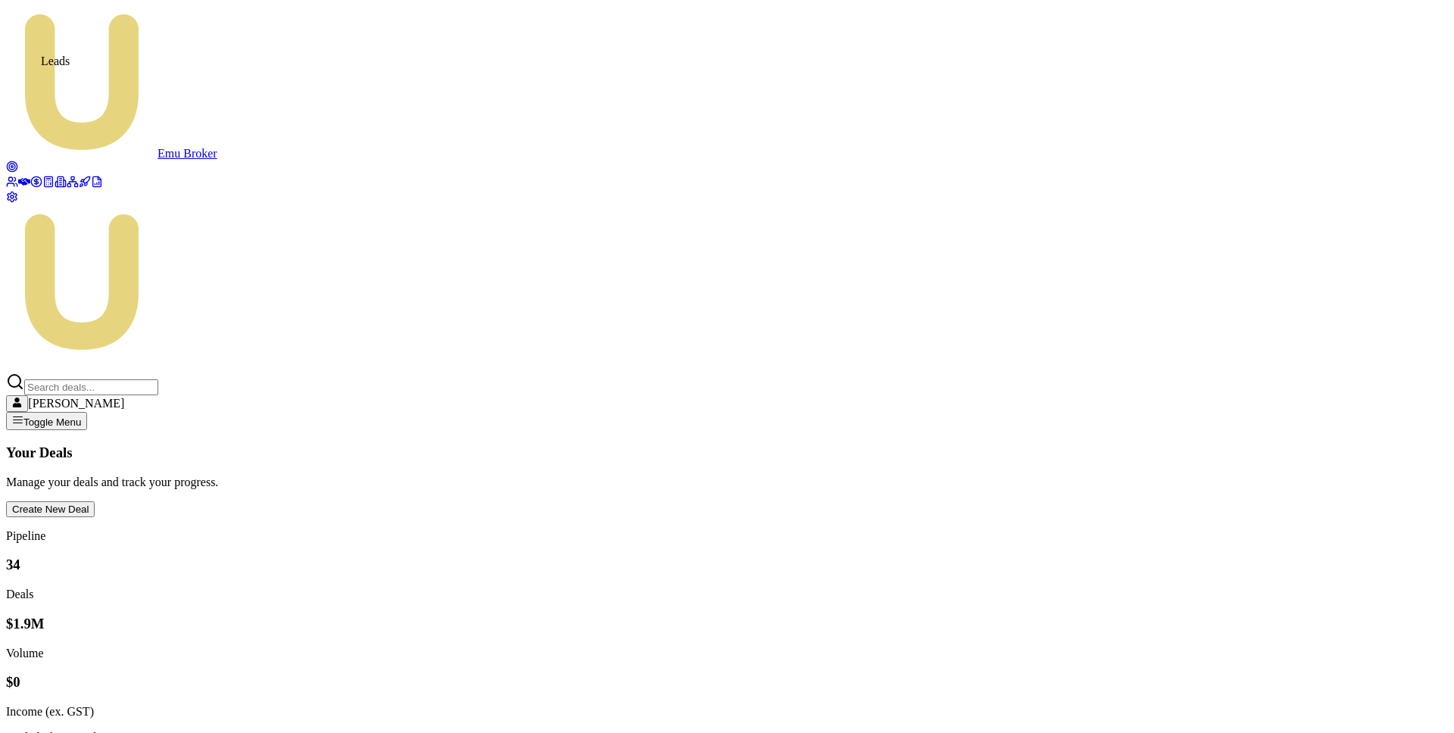
click at [14, 166] on circle at bounding box center [12, 167] width 2 height 2
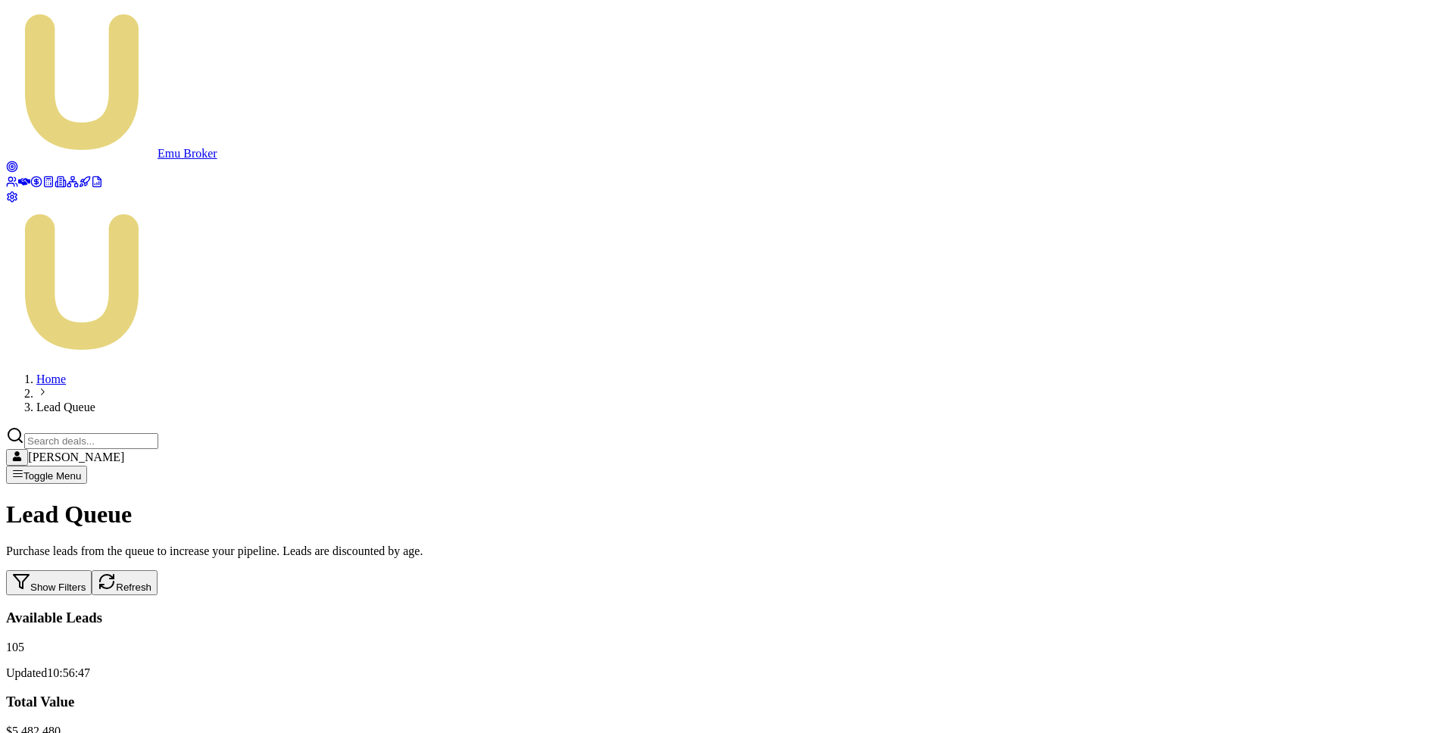
click at [30, 188] on icon at bounding box center [36, 182] width 12 height 12
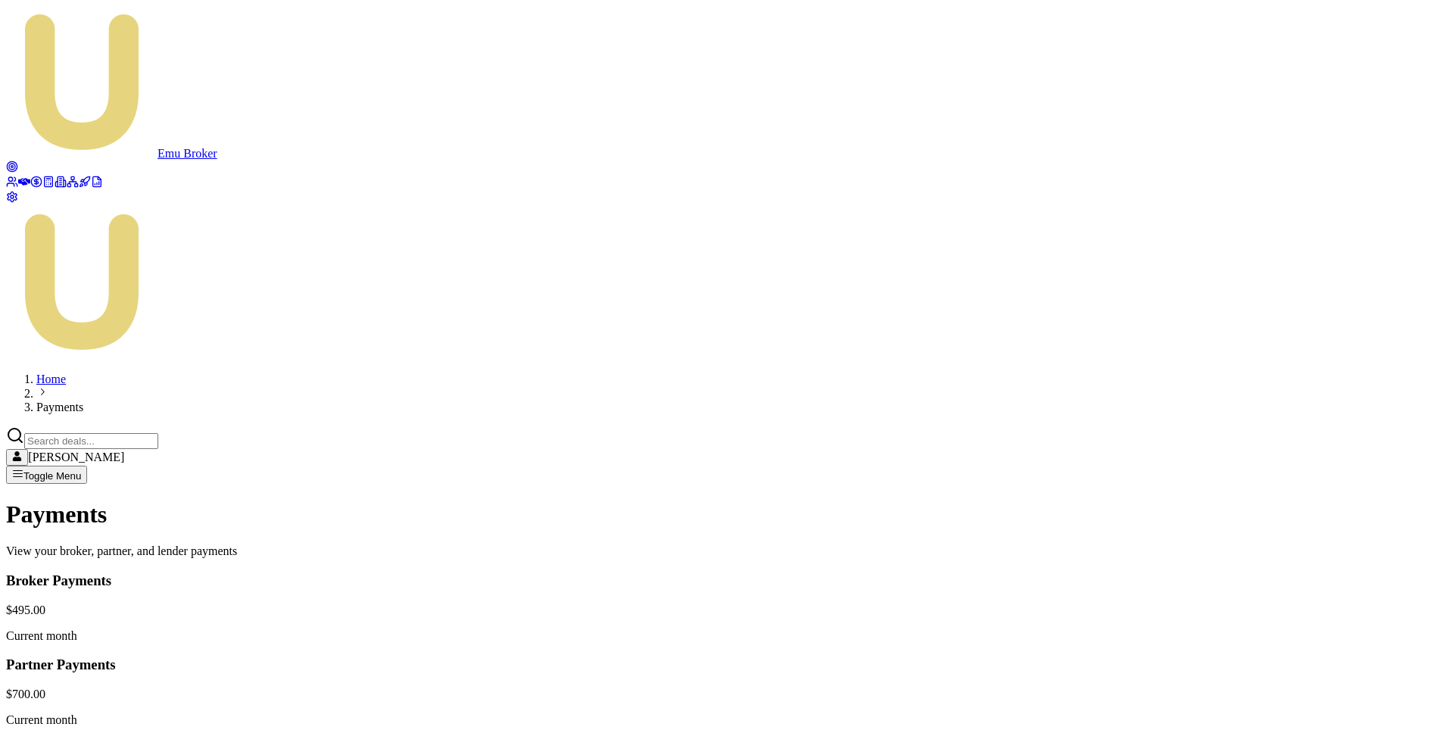
click at [18, 161] on icon at bounding box center [12, 167] width 12 height 12
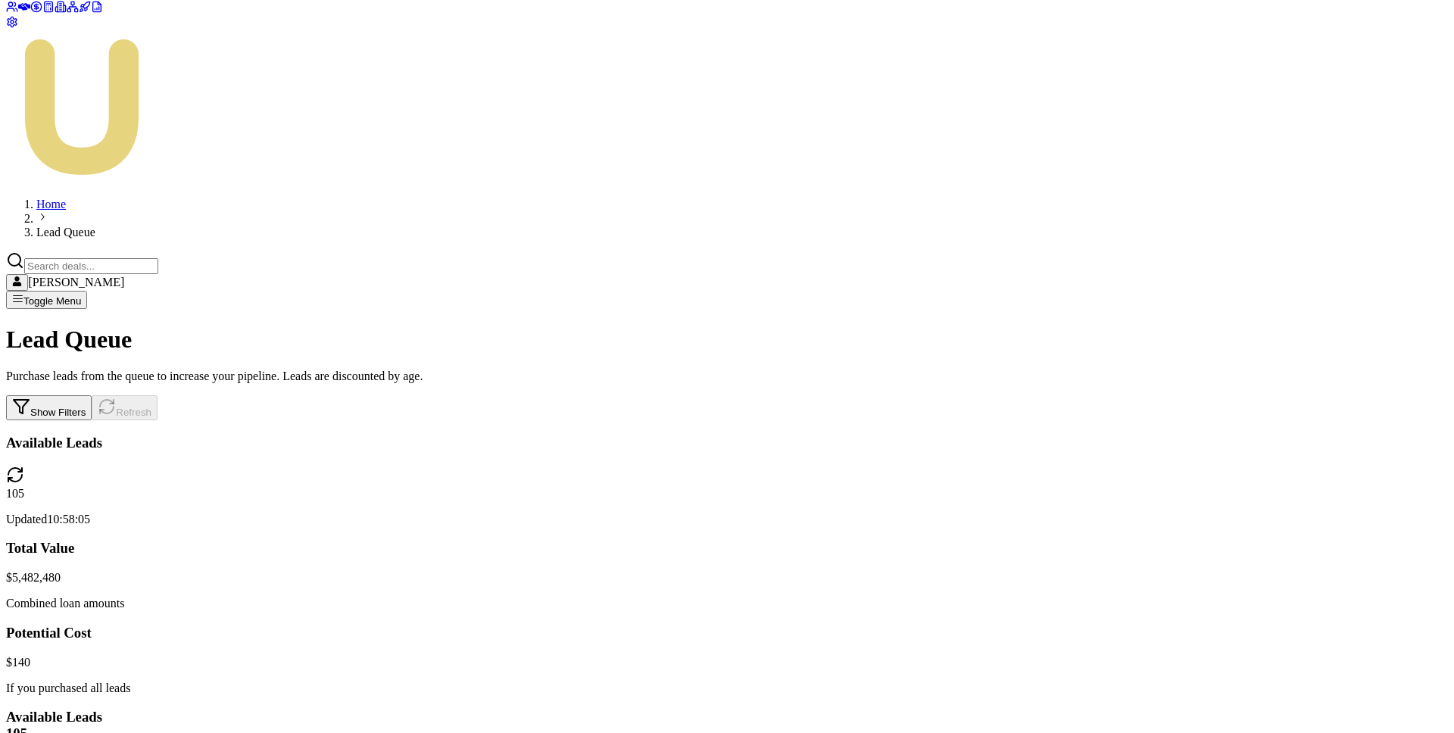
scroll to position [174, 0]
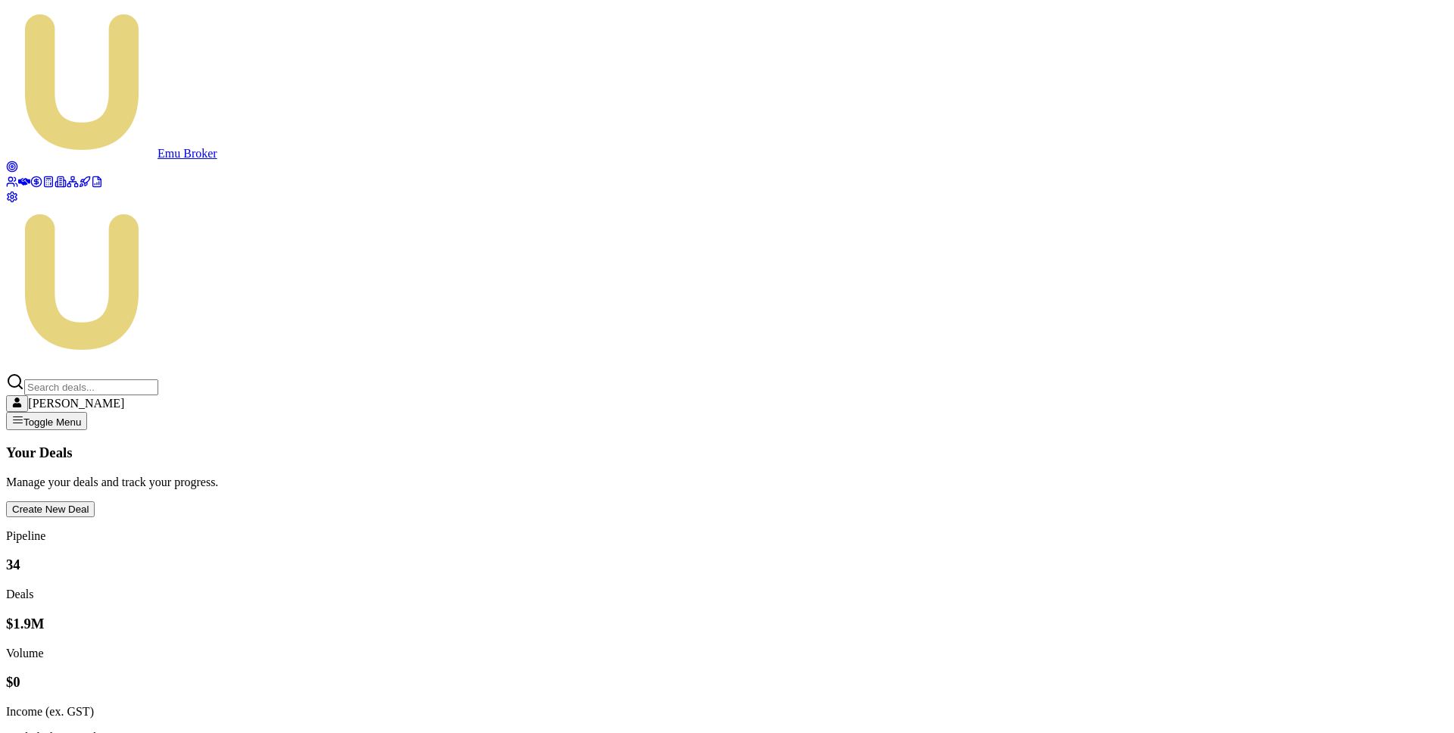
click at [31, 186] on circle at bounding box center [36, 181] width 10 height 10
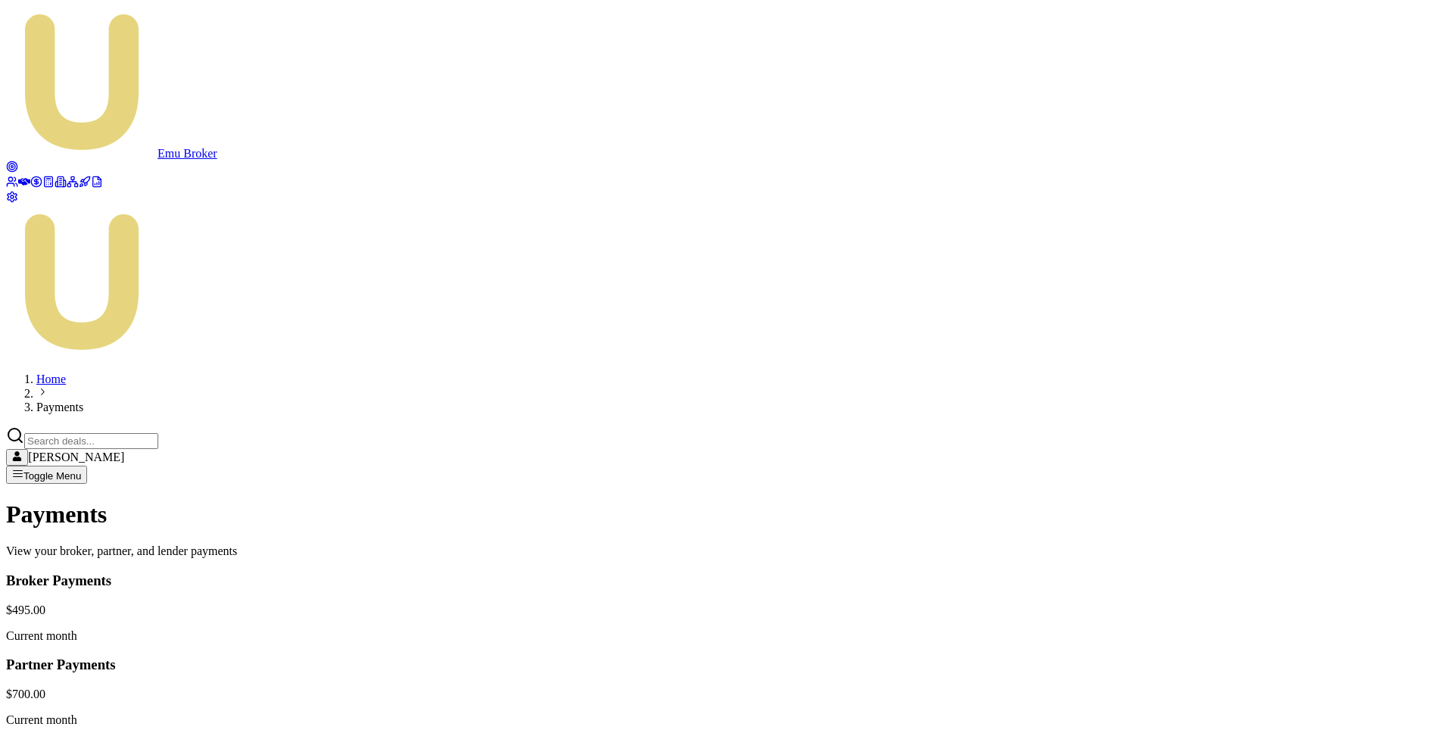
click at [15, 164] on circle at bounding box center [12, 167] width 6 height 6
